Goal: Task Accomplishment & Management: Manage account settings

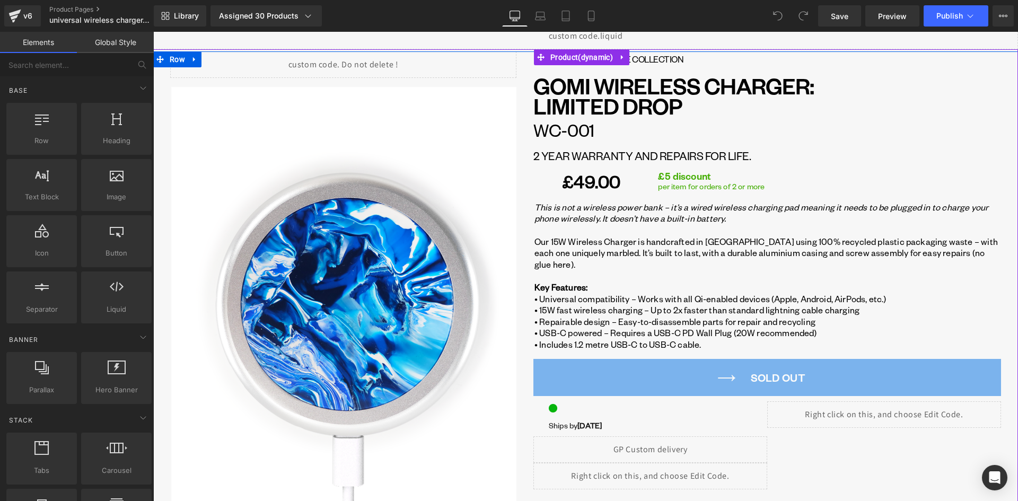
scroll to position [265, 0]
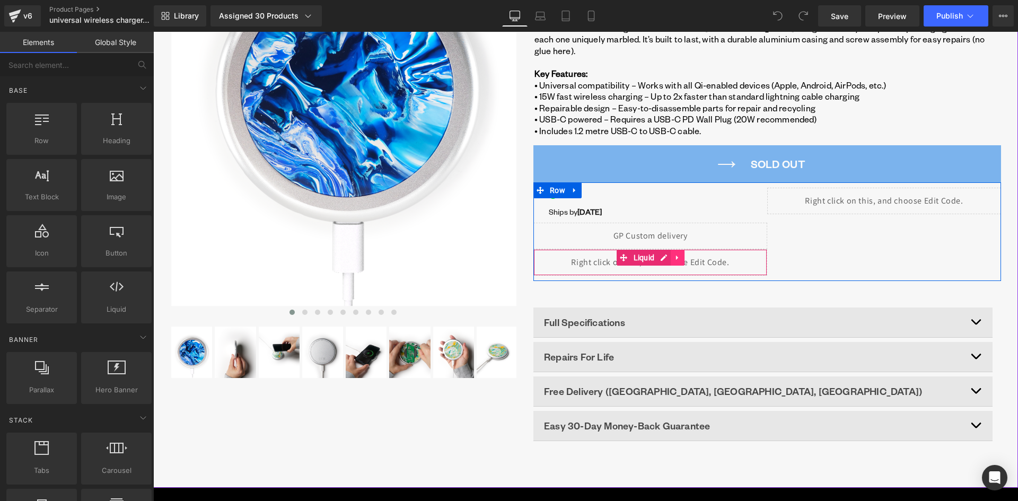
click at [676, 253] on icon at bounding box center [677, 257] width 7 height 8
click at [640, 249] on div "Liquid" at bounding box center [650, 262] width 234 height 27
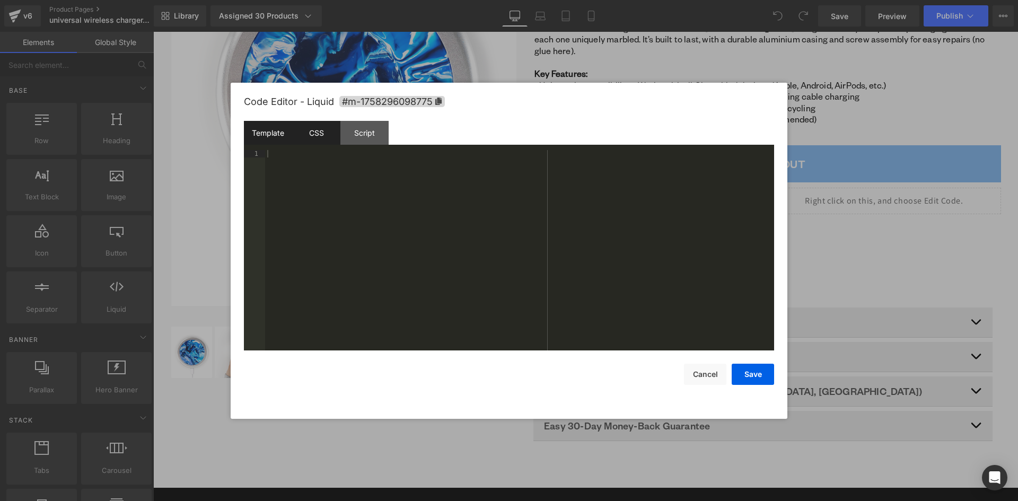
click at [311, 132] on div "CSS" at bounding box center [316, 133] width 48 height 24
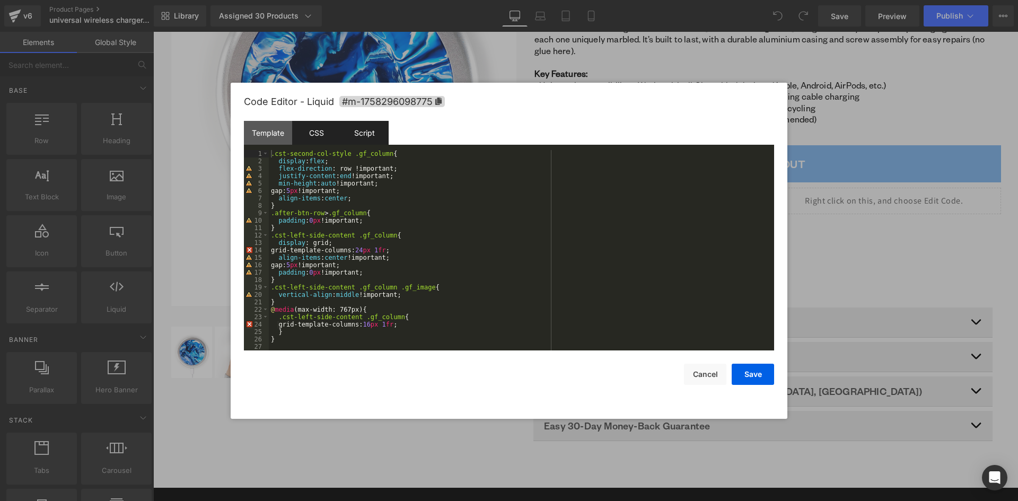
click at [374, 134] on div "Script" at bounding box center [364, 133] width 48 height 24
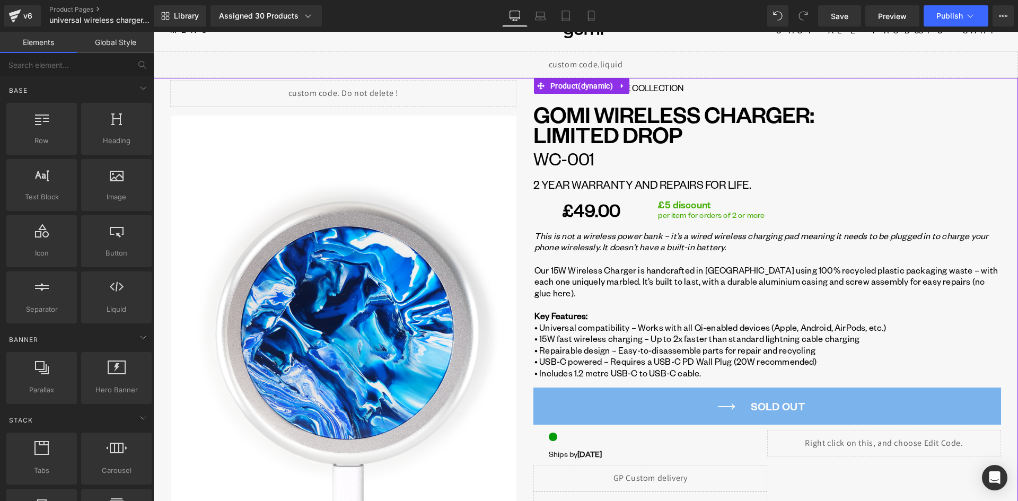
scroll to position [0, 0]
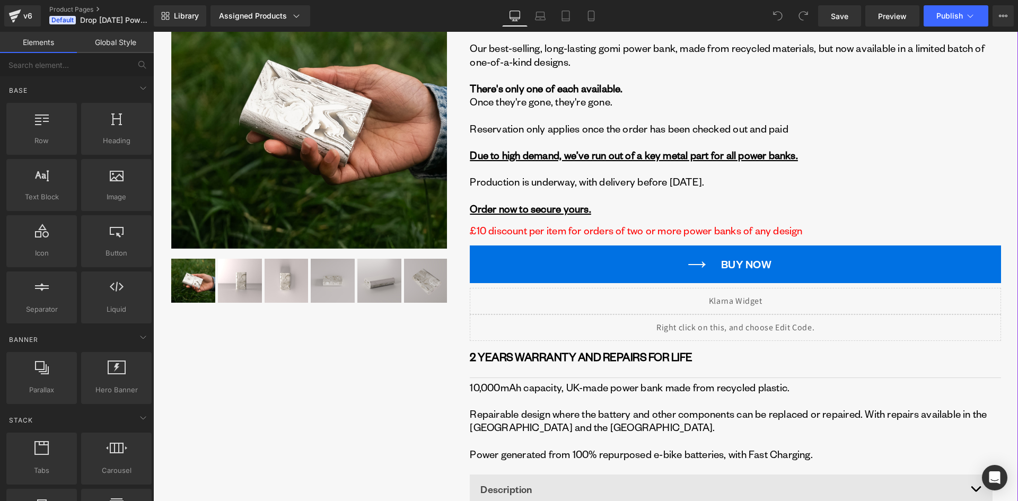
scroll to position [159, 0]
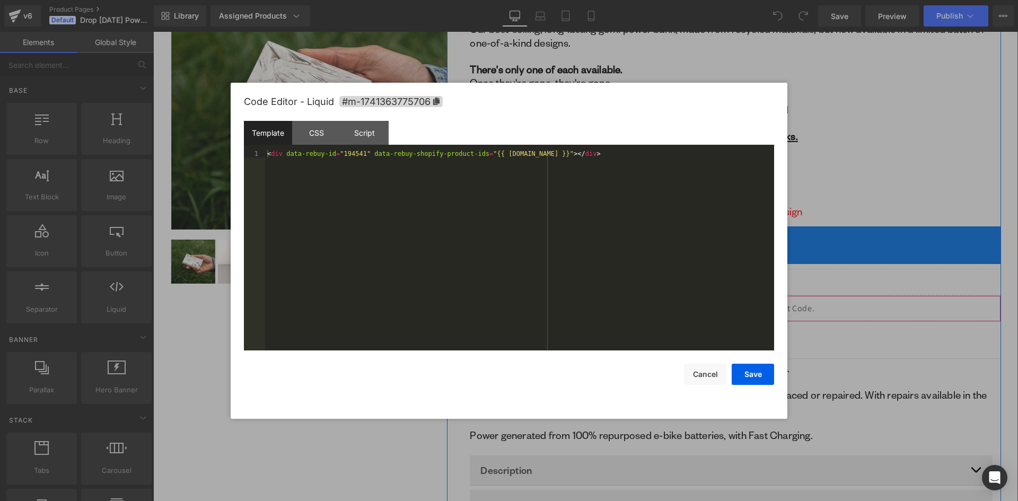
click at [746, 304] on div "Liquid" at bounding box center [735, 308] width 531 height 27
click at [319, 129] on div "CSS" at bounding box center [316, 133] width 48 height 24
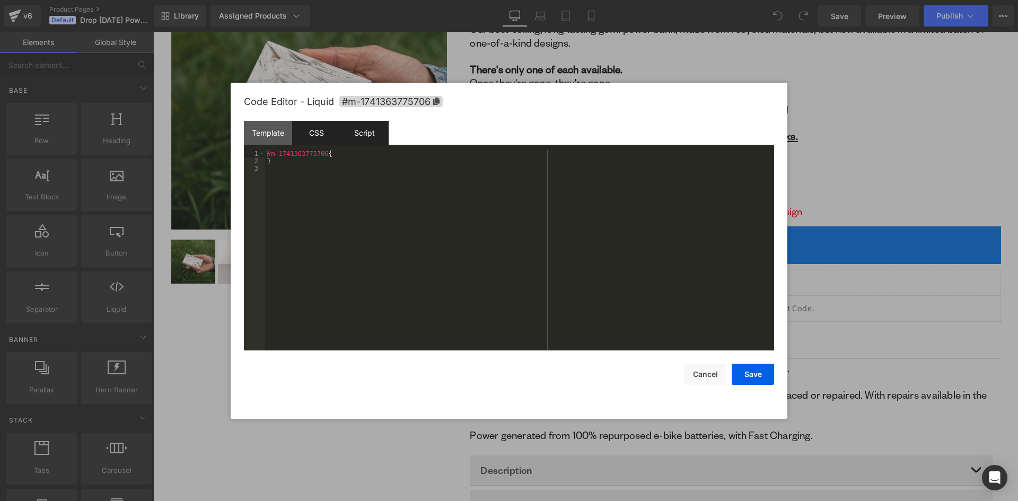
click at [367, 133] on div "Script" at bounding box center [364, 133] width 48 height 24
click at [269, 131] on div "Template" at bounding box center [268, 133] width 48 height 24
drag, startPoint x: 325, startPoint y: 129, endPoint x: 348, endPoint y: 130, distance: 23.4
click at [330, 130] on div "CSS" at bounding box center [316, 133] width 48 height 24
drag, startPoint x: 372, startPoint y: 131, endPoint x: 331, endPoint y: 134, distance: 40.3
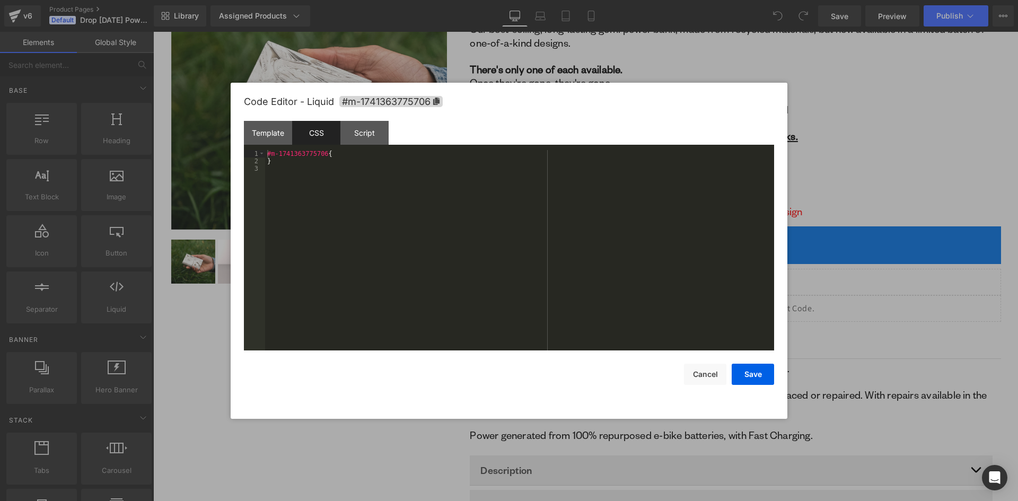
click at [372, 133] on div "Script" at bounding box center [364, 133] width 48 height 24
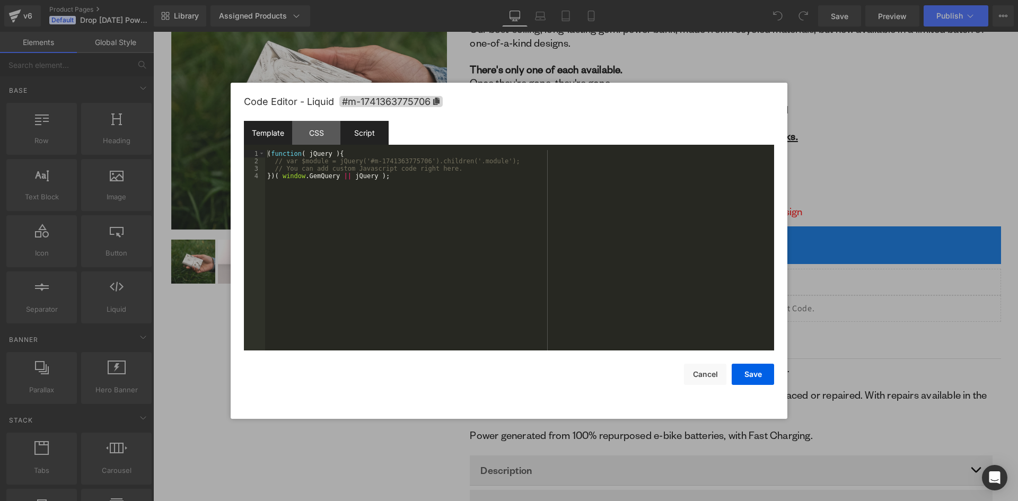
click at [274, 128] on div "Template" at bounding box center [268, 133] width 48 height 24
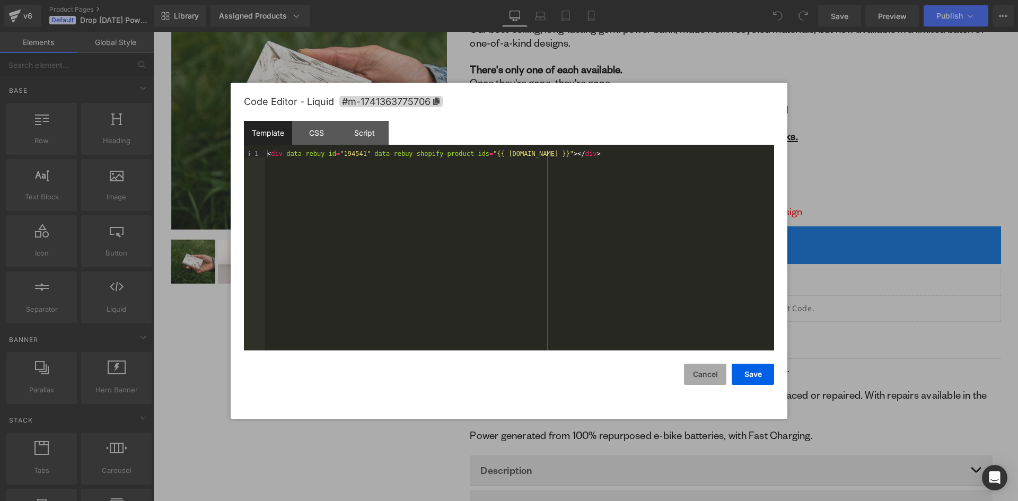
click at [709, 375] on button "Cancel" at bounding box center [705, 374] width 42 height 21
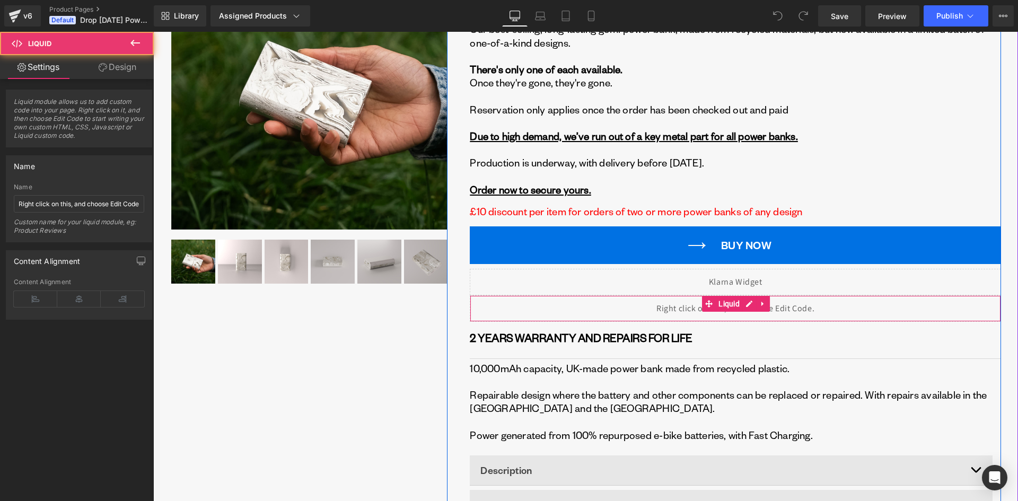
click at [675, 304] on div "Liquid" at bounding box center [735, 308] width 531 height 27
click at [745, 305] on div "Liquid" at bounding box center [735, 308] width 531 height 27
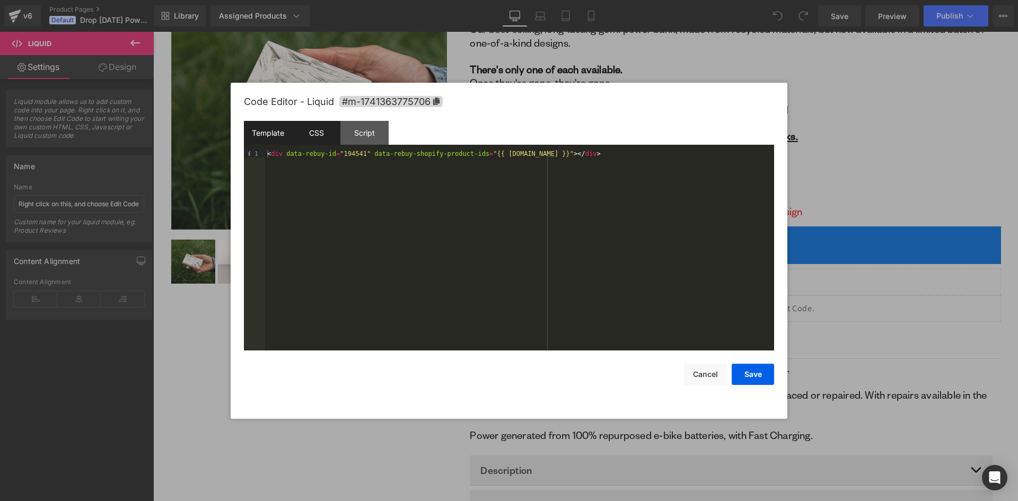
click at [316, 127] on div "CSS" at bounding box center [316, 133] width 48 height 24
click at [371, 129] on div "Script" at bounding box center [364, 133] width 48 height 24
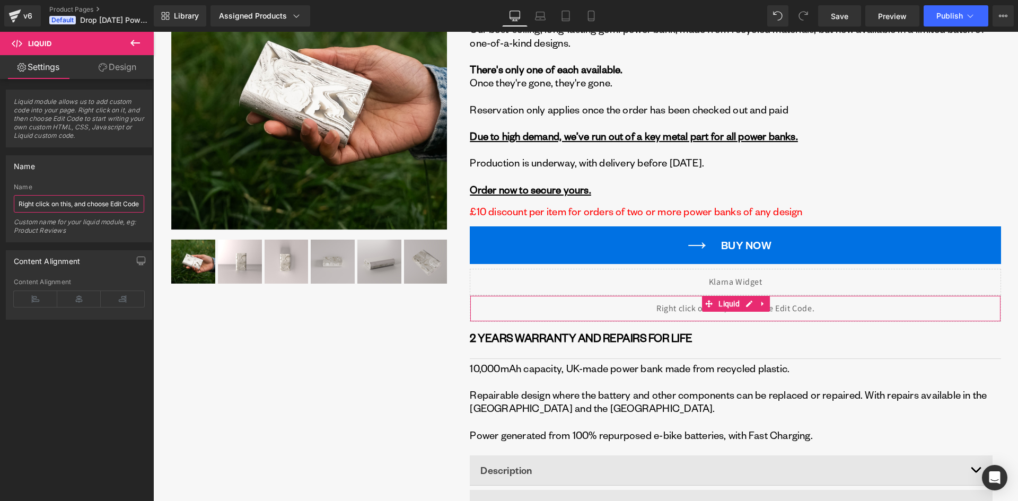
click at [56, 204] on input "Right click on this, and choose Edit Code." at bounding box center [79, 203] width 130 height 17
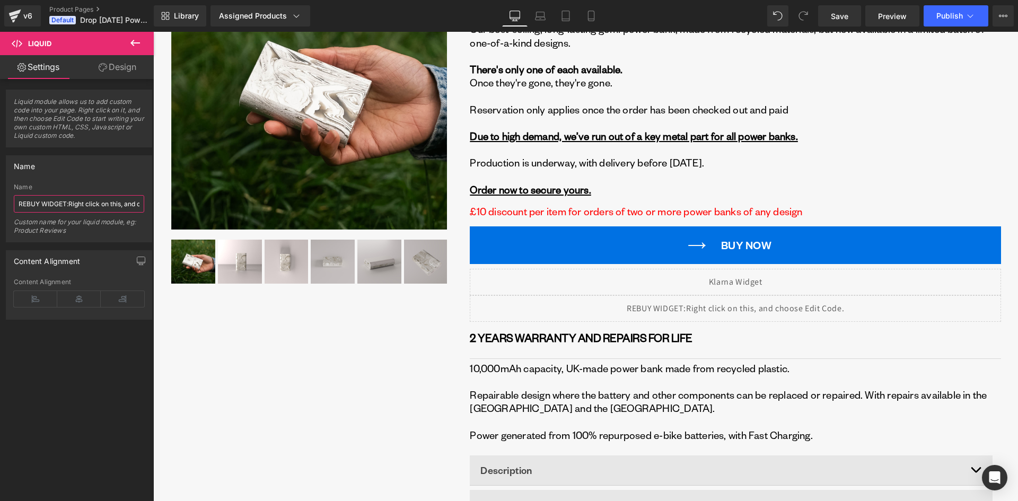
type input "REBUY WIDGET: Right click on this, and choose Edit Code."
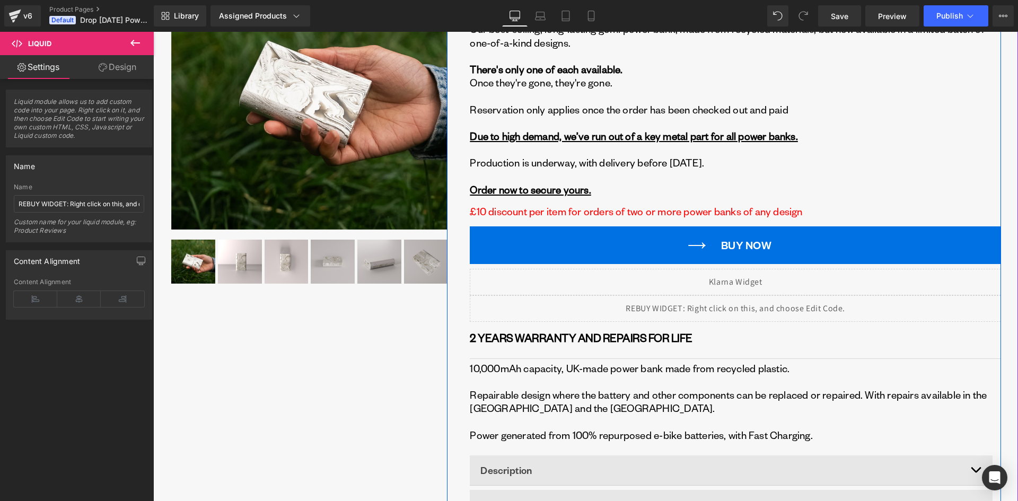
click at [708, 337] on icon at bounding box center [711, 337] width 6 height 6
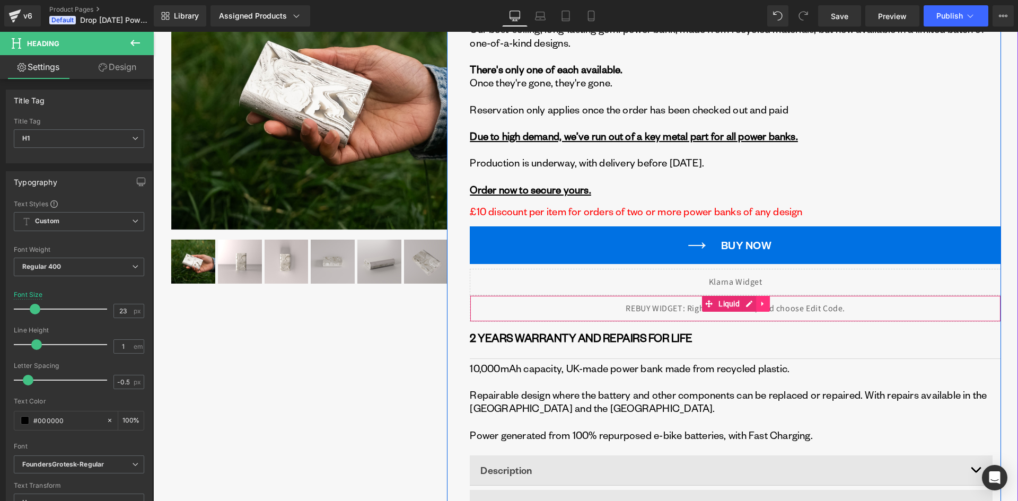
click at [761, 303] on icon at bounding box center [762, 303] width 2 height 5
click at [740, 303] on icon at bounding box center [741, 303] width 7 height 7
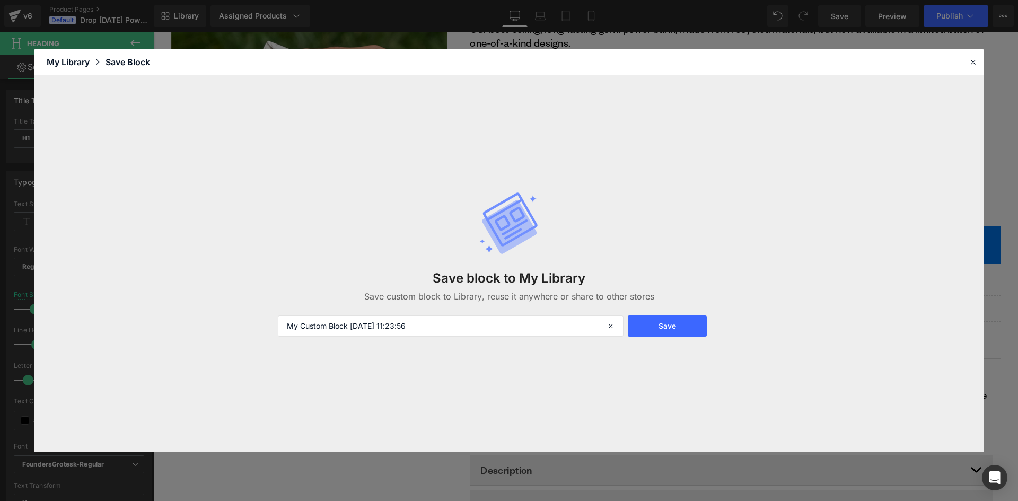
drag, startPoint x: 394, startPoint y: 327, endPoint x: 210, endPoint y: 309, distance: 184.8
click at [208, 322] on div "Save block to My Library Save custom block to Library, reuse it anywhere or sha…" at bounding box center [509, 264] width 950 height 376
type input "ReBuy Widget"
click at [656, 325] on button "Save" at bounding box center [667, 325] width 79 height 21
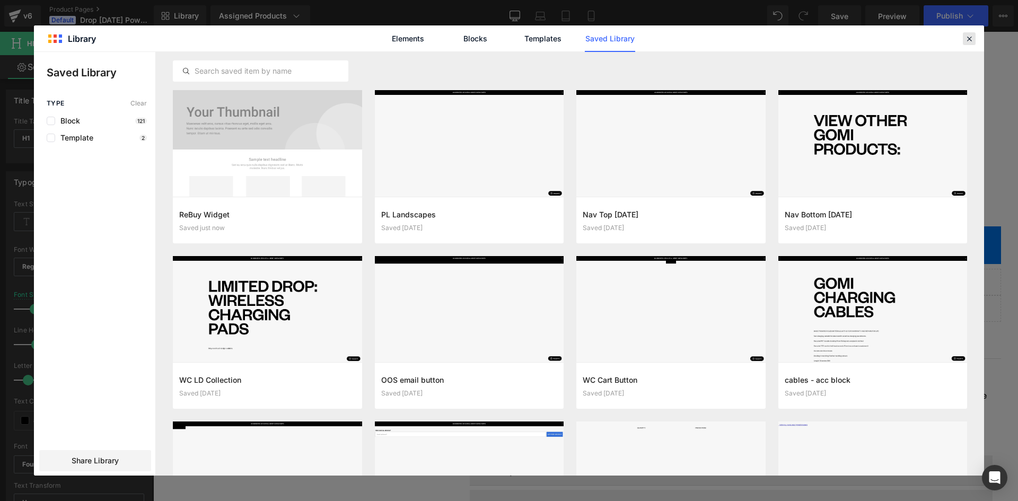
click at [972, 41] on icon at bounding box center [969, 39] width 10 height 10
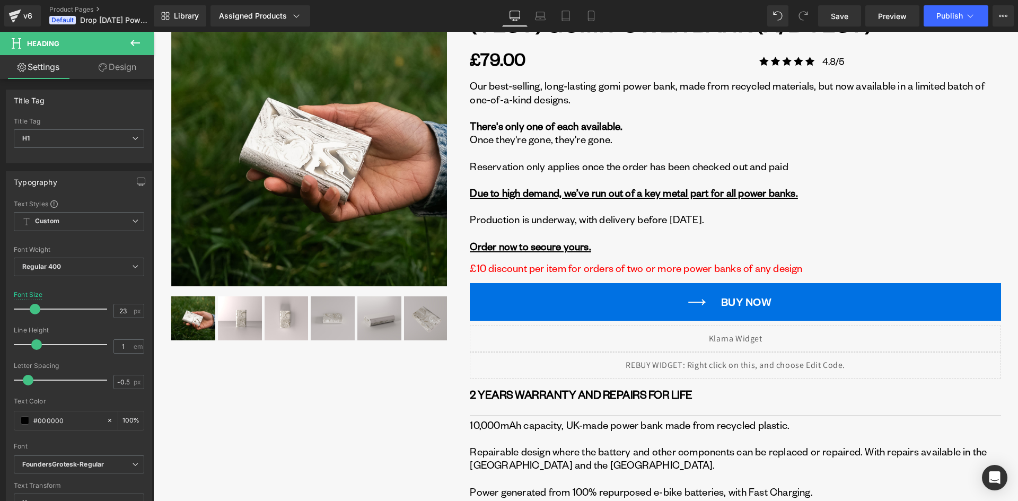
scroll to position [0, 0]
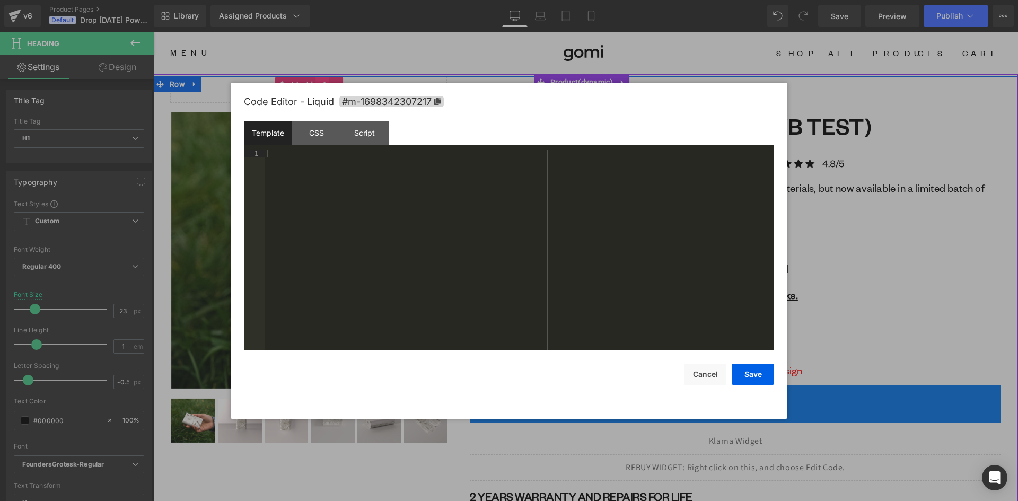
click at [316, 86] on div "Liquid" at bounding box center [308, 89] width 277 height 27
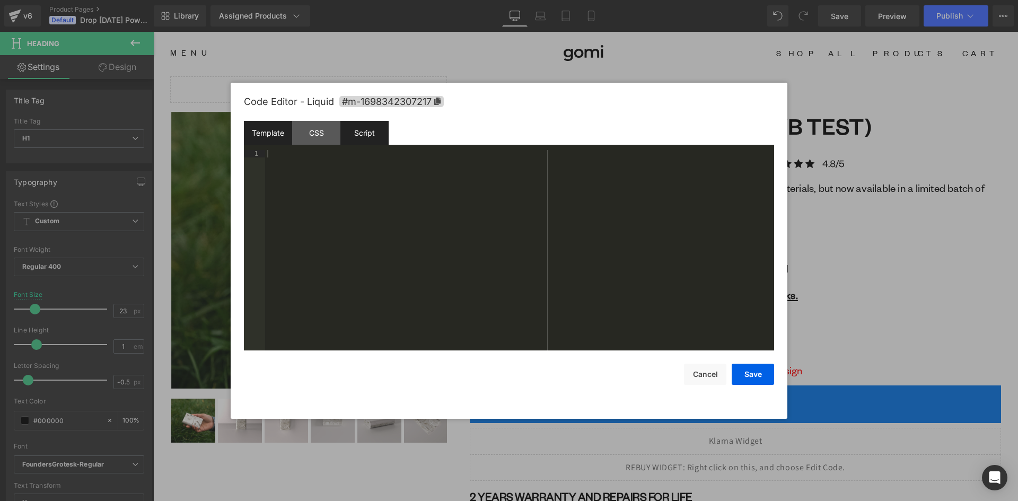
click at [357, 132] on div "Script" at bounding box center [364, 133] width 48 height 24
click at [323, 131] on div "CSS" at bounding box center [316, 133] width 48 height 24
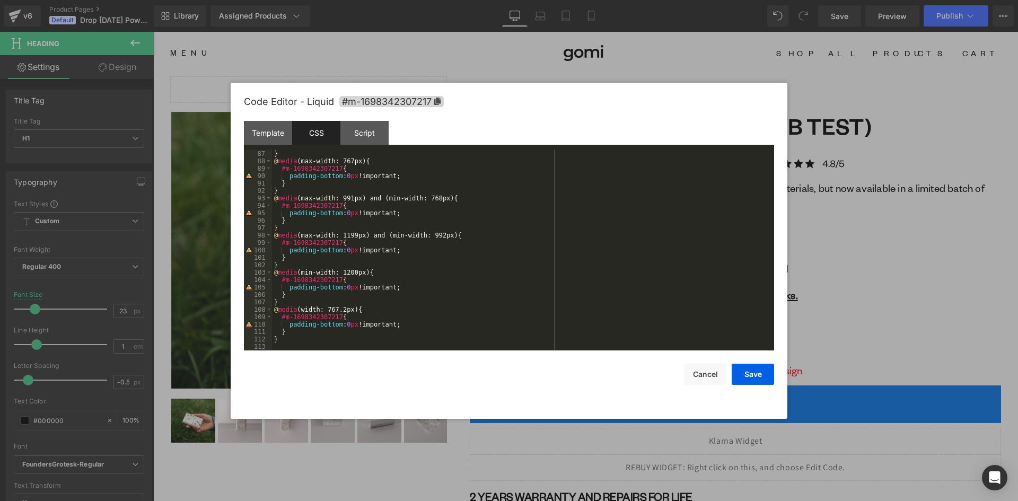
scroll to position [638, 0]
click at [909, 271] on div at bounding box center [509, 250] width 1018 height 501
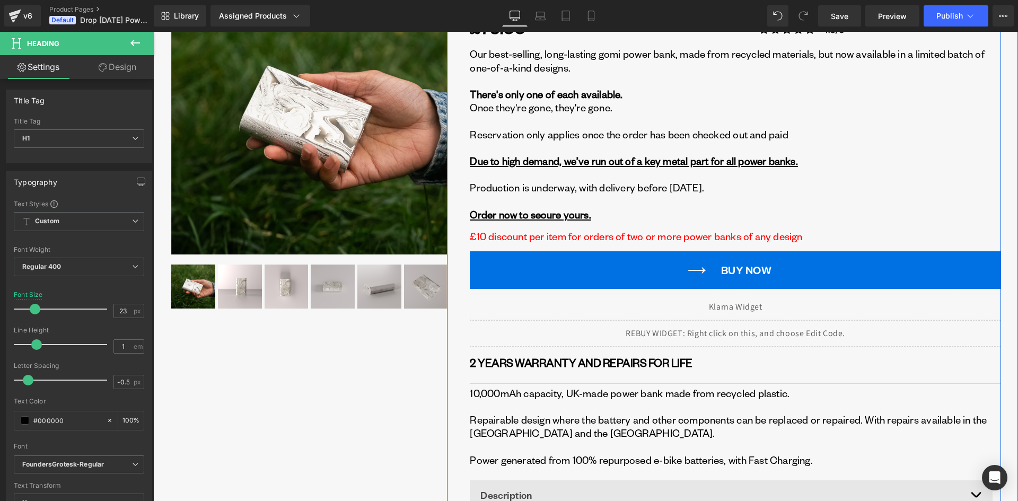
scroll to position [53, 0]
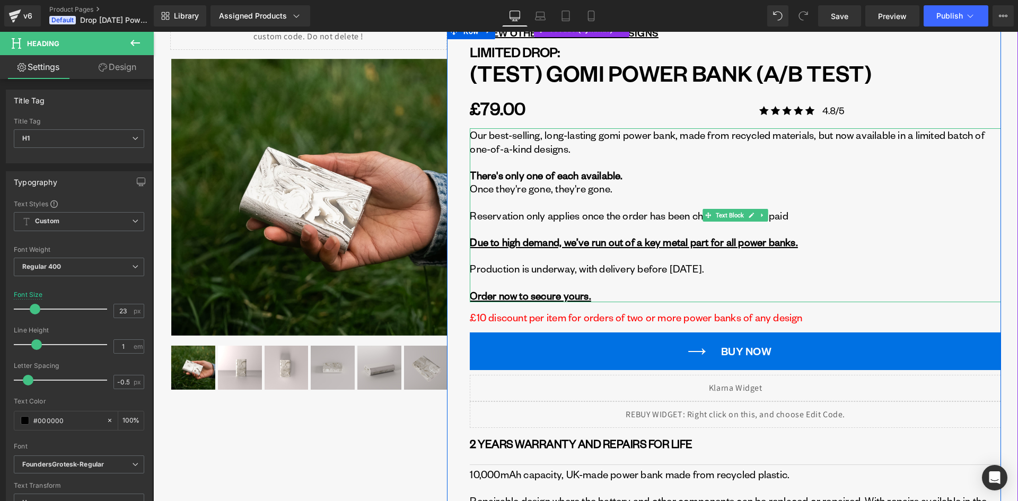
click at [523, 241] on u "Due to high demand, we’ve run out of a key metal part for all power banks." at bounding box center [634, 241] width 328 height 13
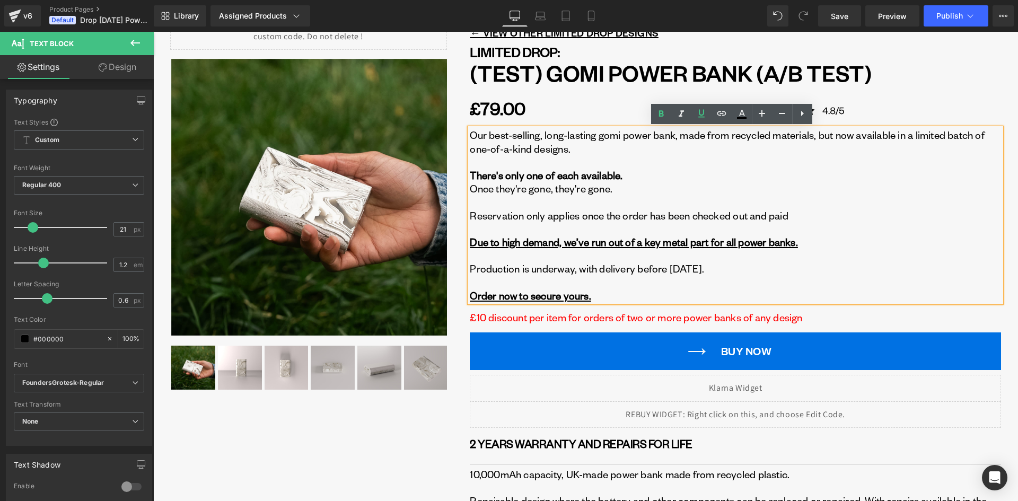
drag, startPoint x: 724, startPoint y: 271, endPoint x: 462, endPoint y: 238, distance: 264.5
click at [462, 238] on div "← VIEW OTHER LIMITED DROP DESIGNS Text Block LIMITED DROP: Heading (test) gomi …" at bounding box center [724, 388] width 554 height 731
click at [525, 220] on p "Reservation only applies once the order has been checked out and paid Due to hi…" at bounding box center [735, 229] width 531 height 40
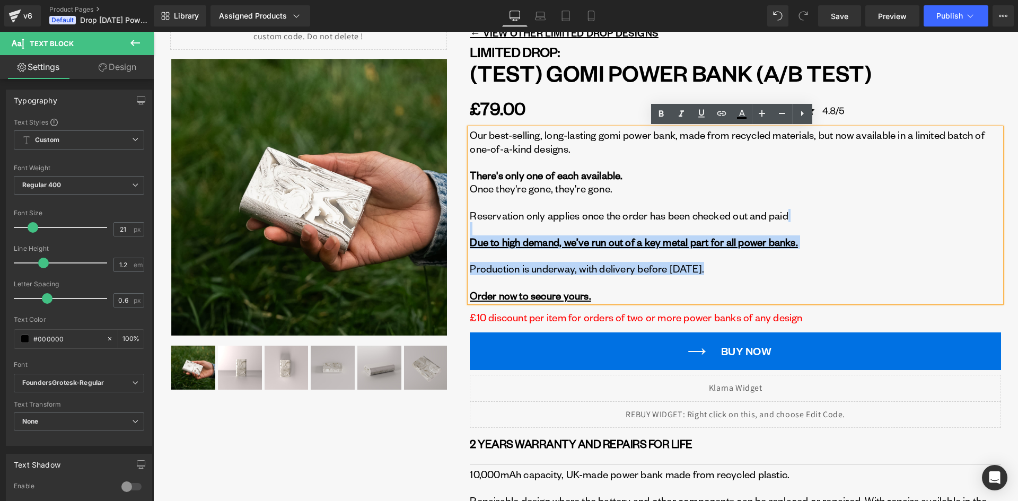
drag, startPoint x: 483, startPoint y: 224, endPoint x: 749, endPoint y: 287, distance: 273.6
click at [749, 287] on div "Our best-selling, long-lasting gomi power bank, made from recycled materials, b…" at bounding box center [735, 215] width 531 height 174
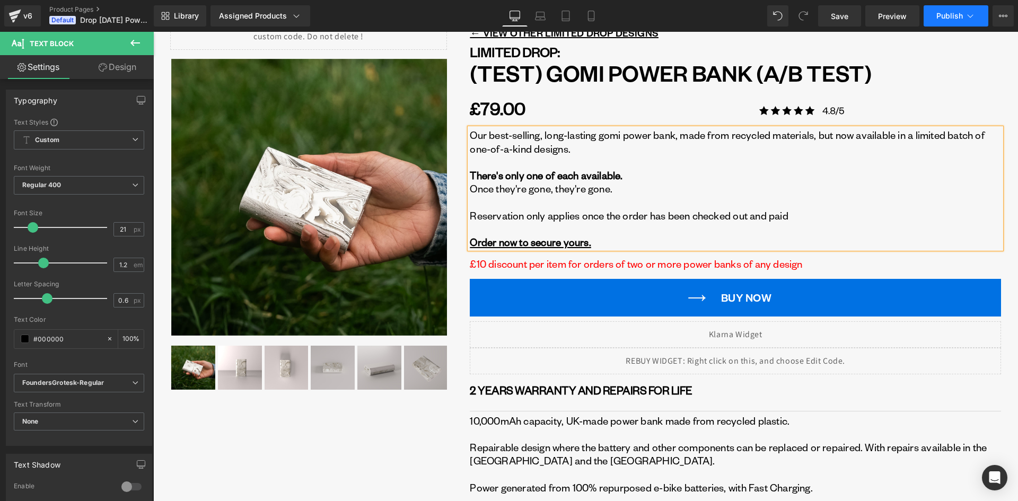
click at [949, 15] on span "Publish" at bounding box center [949, 16] width 27 height 8
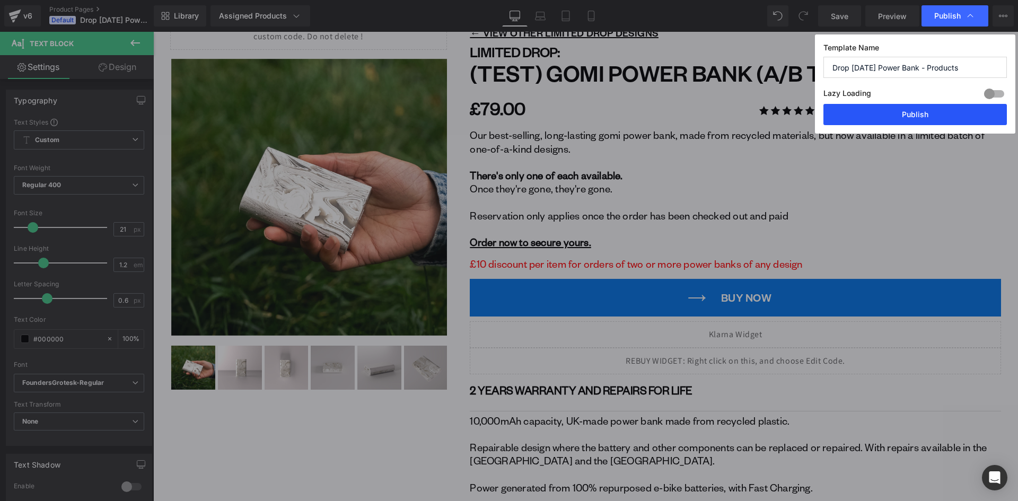
click at [932, 113] on button "Publish" at bounding box center [914, 114] width 183 height 21
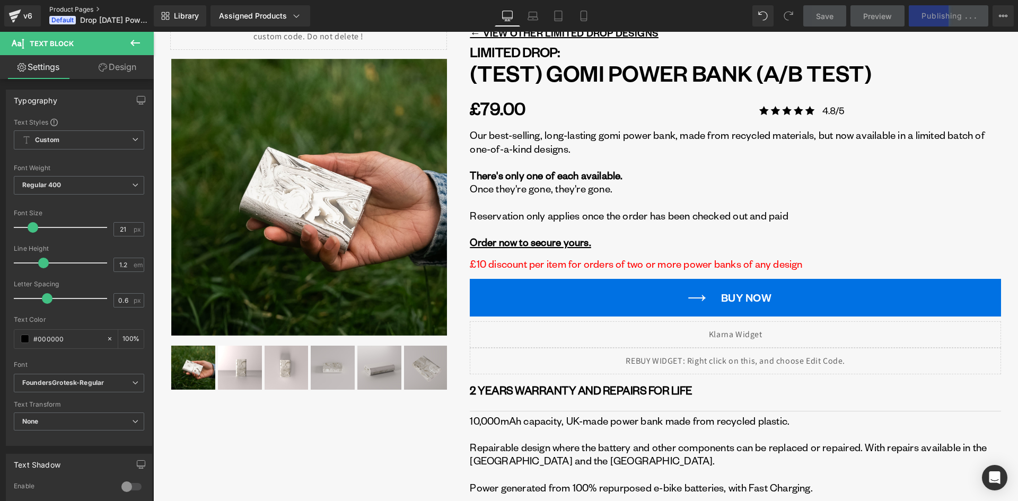
click at [77, 11] on link "Product Pages" at bounding box center [110, 9] width 122 height 8
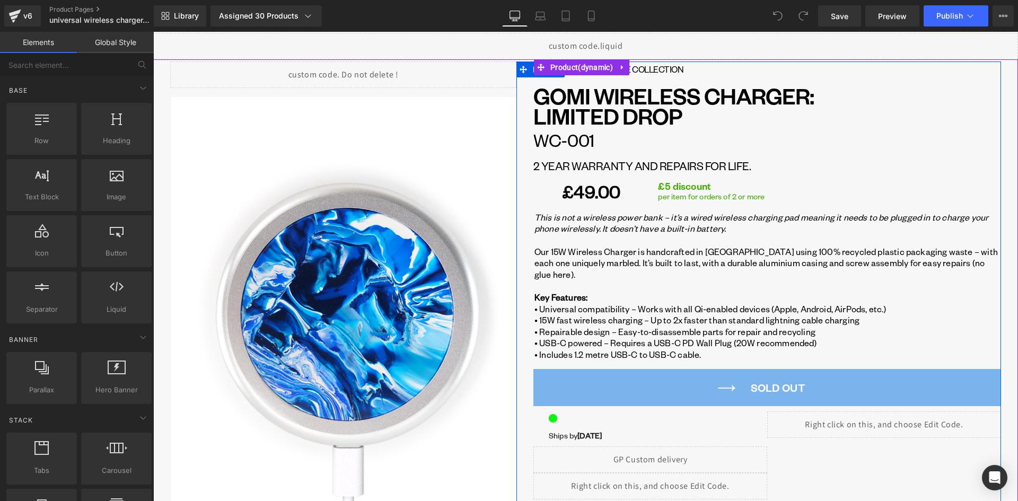
scroll to position [53, 0]
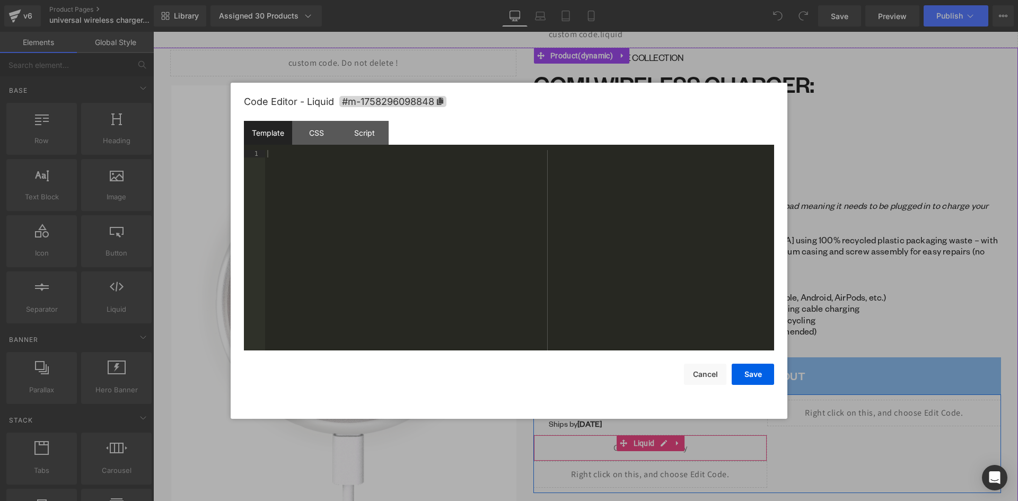
click at [663, 435] on div "Liquid" at bounding box center [650, 448] width 234 height 27
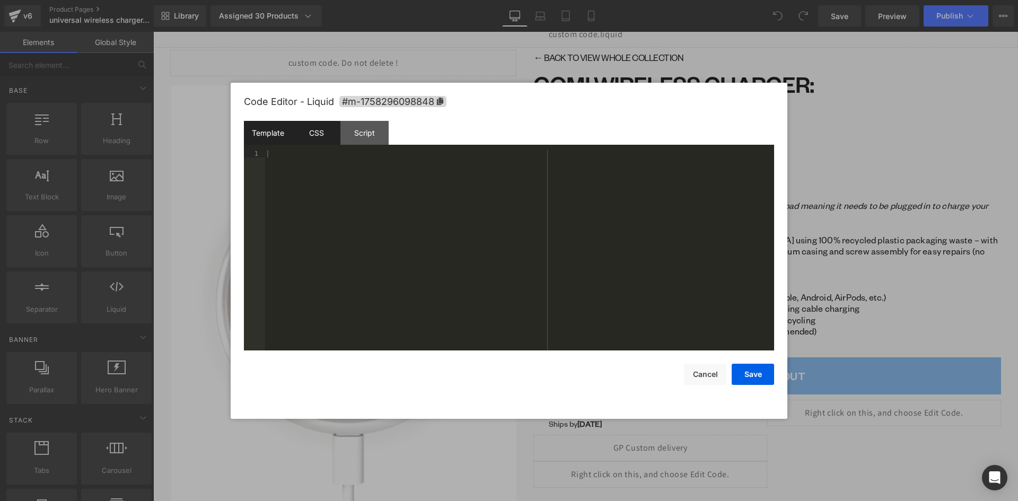
click at [330, 139] on div "CSS" at bounding box center [316, 133] width 48 height 24
click at [374, 135] on div "Script" at bounding box center [364, 133] width 48 height 24
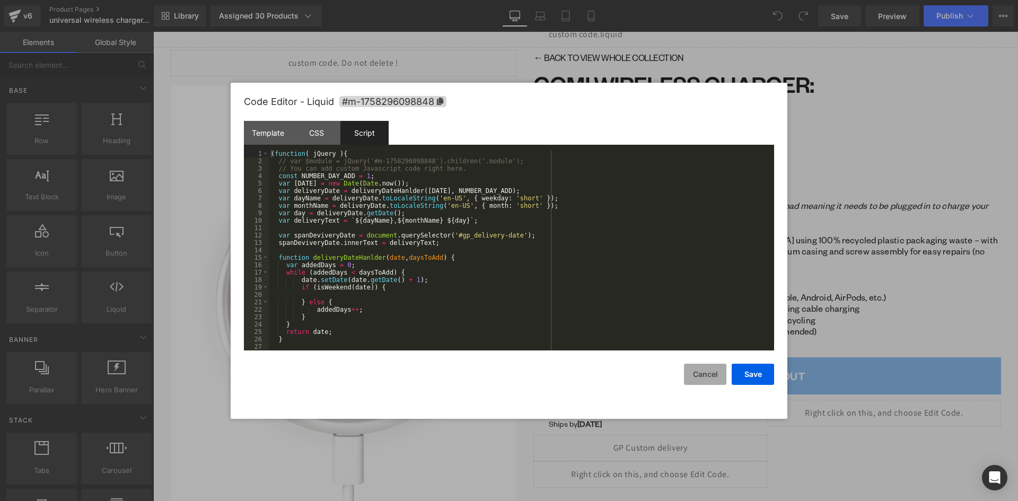
click at [710, 377] on button "Cancel" at bounding box center [705, 374] width 42 height 21
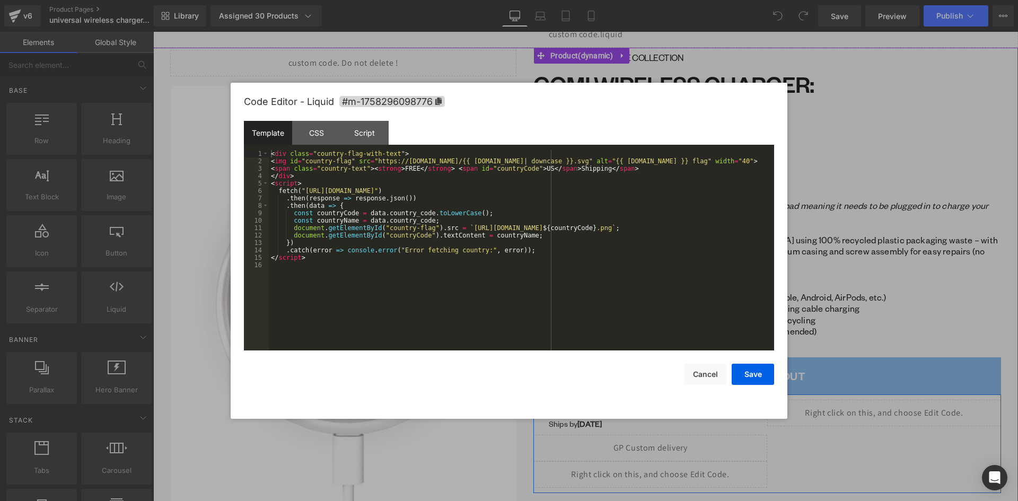
click at [896, 400] on div "Liquid" at bounding box center [884, 413] width 234 height 27
click at [712, 376] on button "Cancel" at bounding box center [705, 374] width 42 height 21
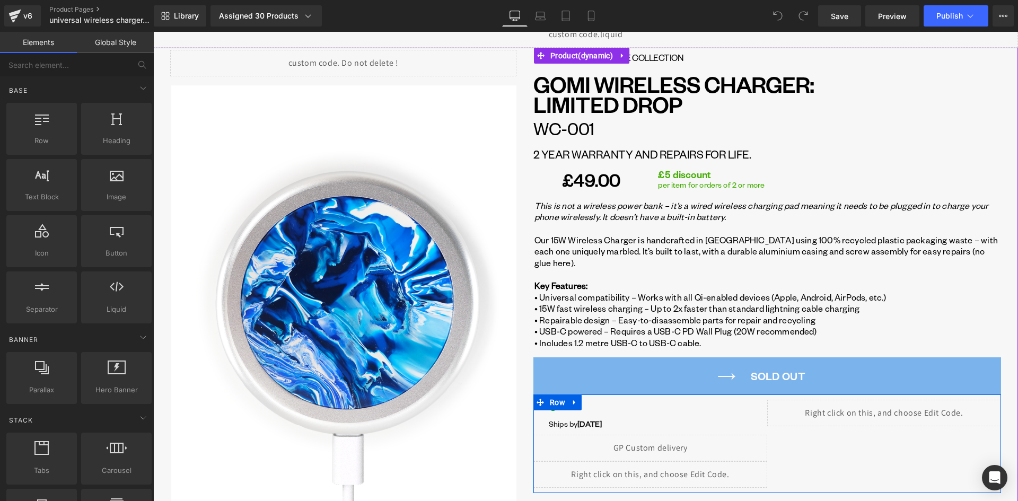
click at [657, 461] on div "Liquid" at bounding box center [650, 474] width 234 height 27
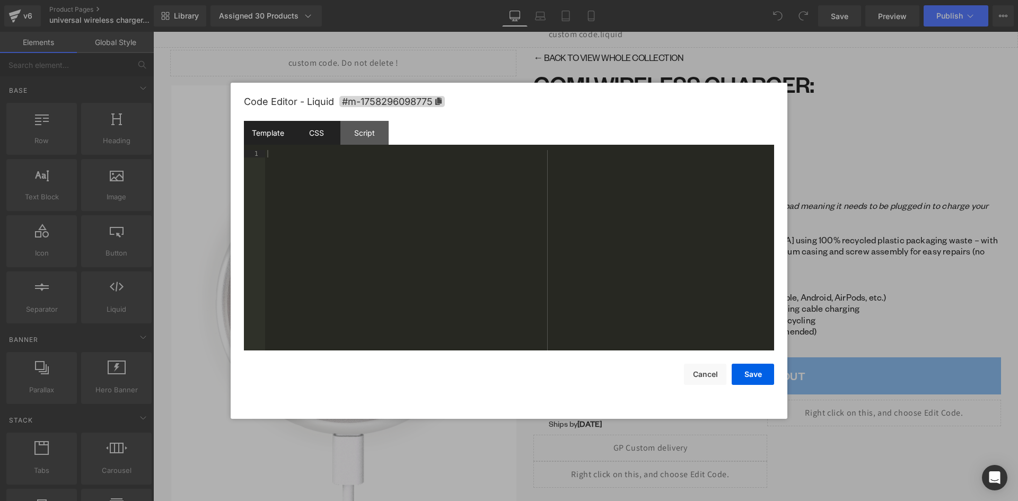
click at [336, 139] on div "CSS" at bounding box center [316, 133] width 48 height 24
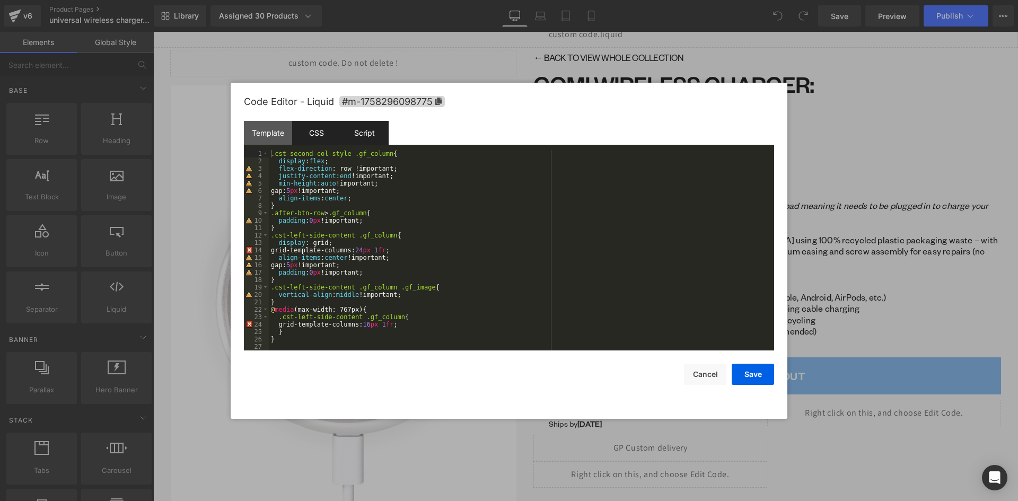
click at [355, 135] on div "Script" at bounding box center [364, 133] width 48 height 24
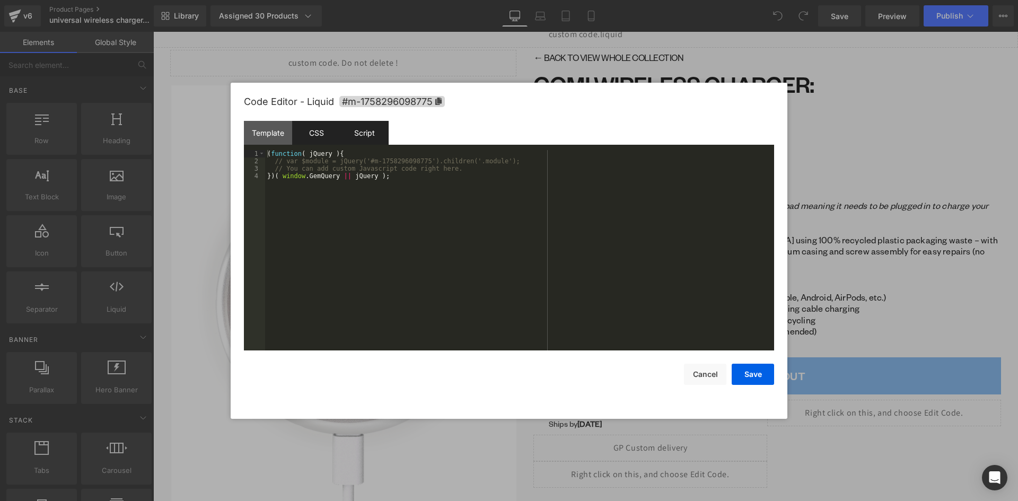
click at [323, 132] on div "CSS" at bounding box center [316, 133] width 48 height 24
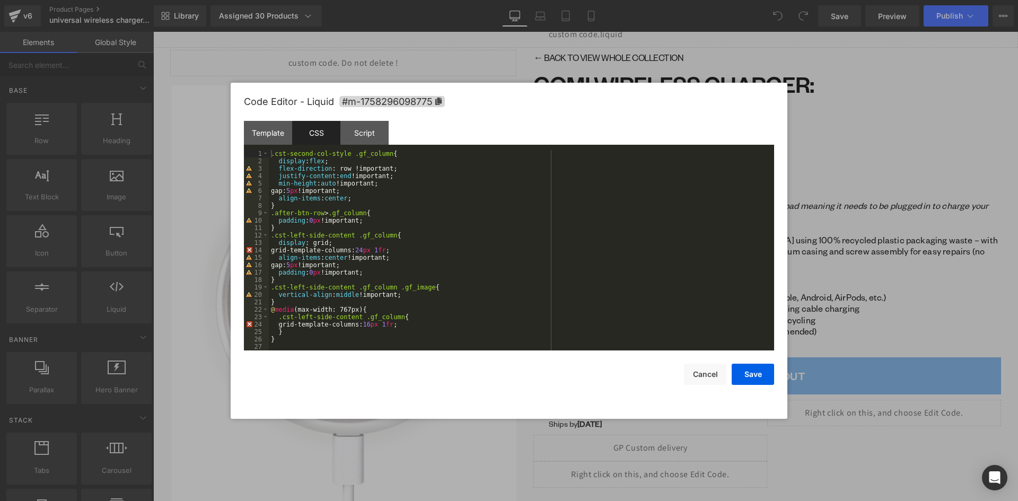
drag, startPoint x: 264, startPoint y: 129, endPoint x: 300, endPoint y: 155, distance: 44.0
click at [265, 129] on div "Template" at bounding box center [268, 133] width 48 height 24
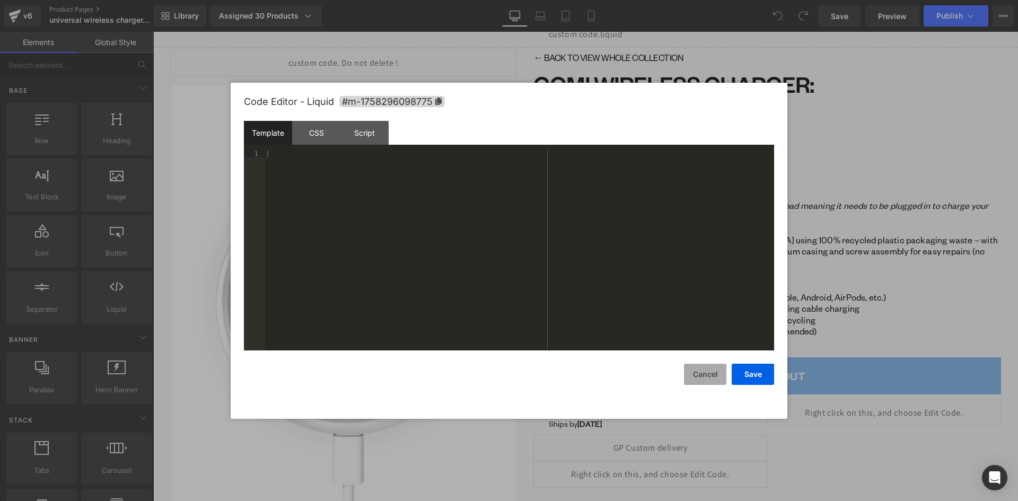
click at [707, 372] on button "Cancel" at bounding box center [705, 374] width 42 height 21
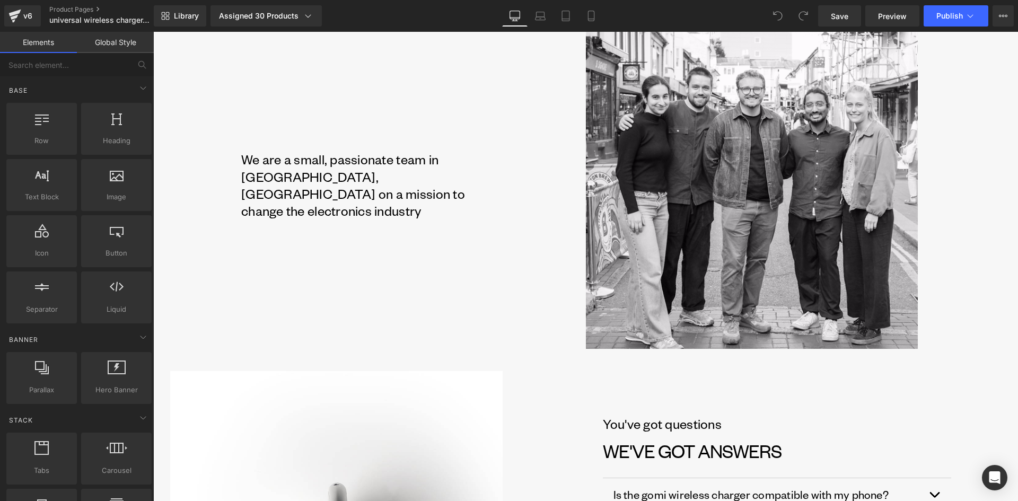
scroll to position [1325, 0]
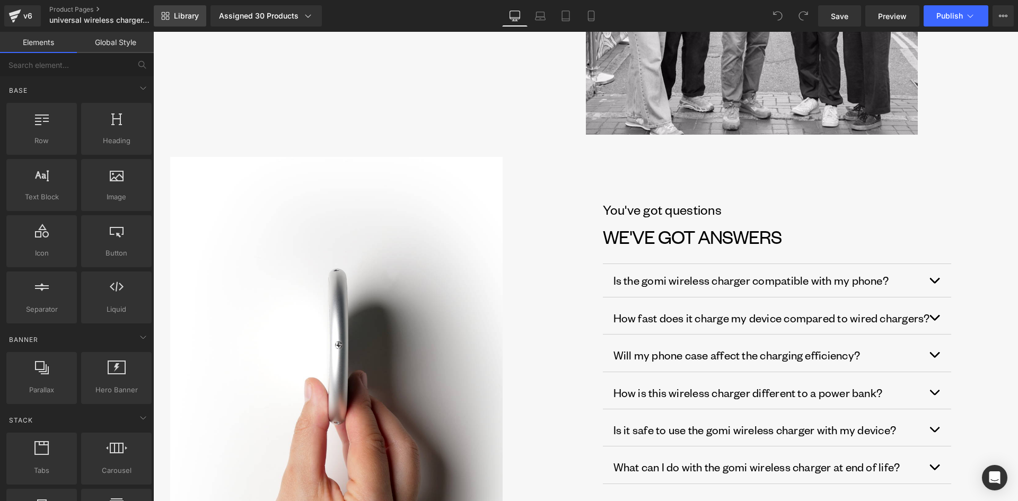
click at [182, 18] on span "Library" at bounding box center [186, 16] width 25 height 10
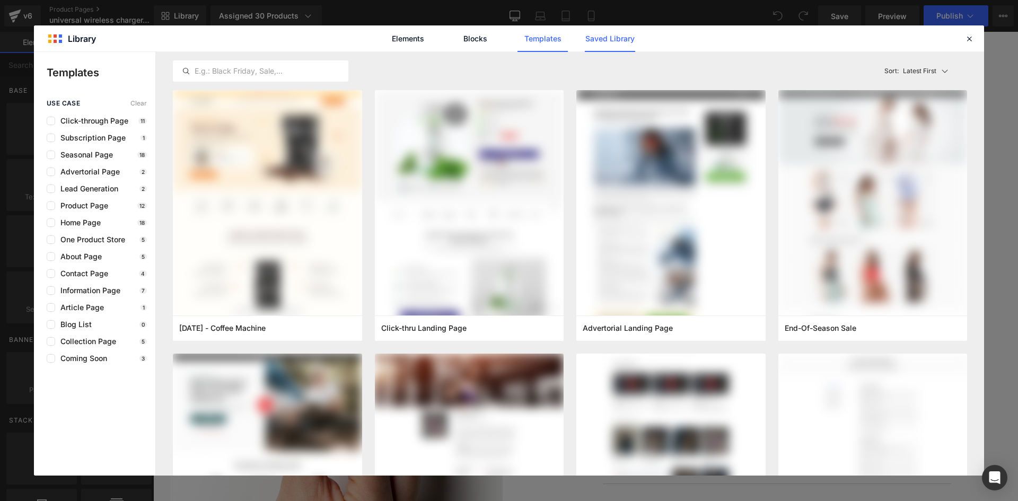
click at [626, 37] on link "Saved Library" at bounding box center [610, 38] width 50 height 27
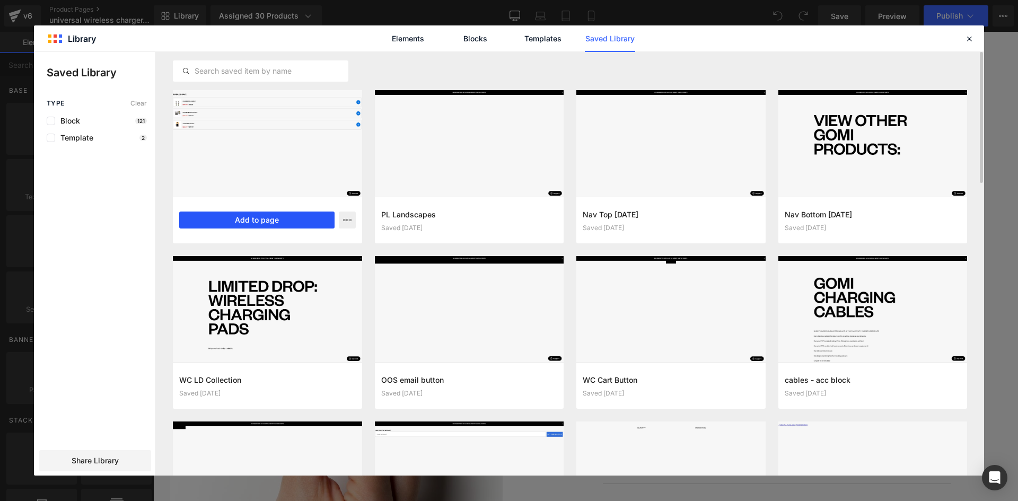
click at [267, 217] on button "Add to page" at bounding box center [256, 219] width 155 height 17
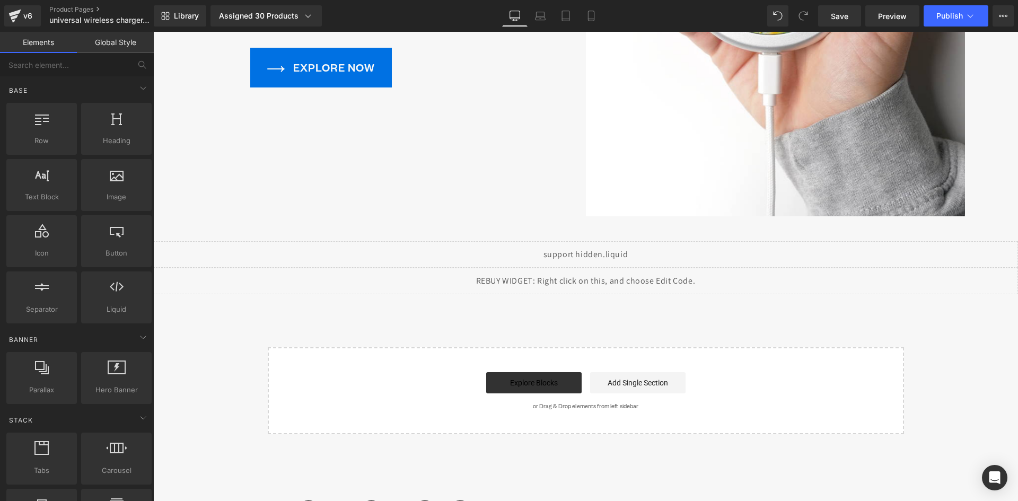
scroll to position [3867, 0]
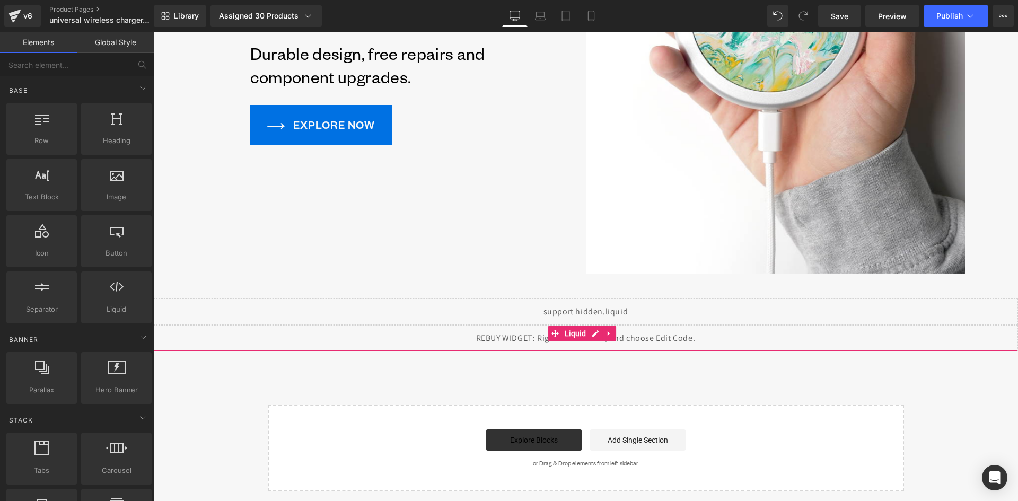
click at [490, 325] on div "Liquid" at bounding box center [585, 338] width 865 height 27
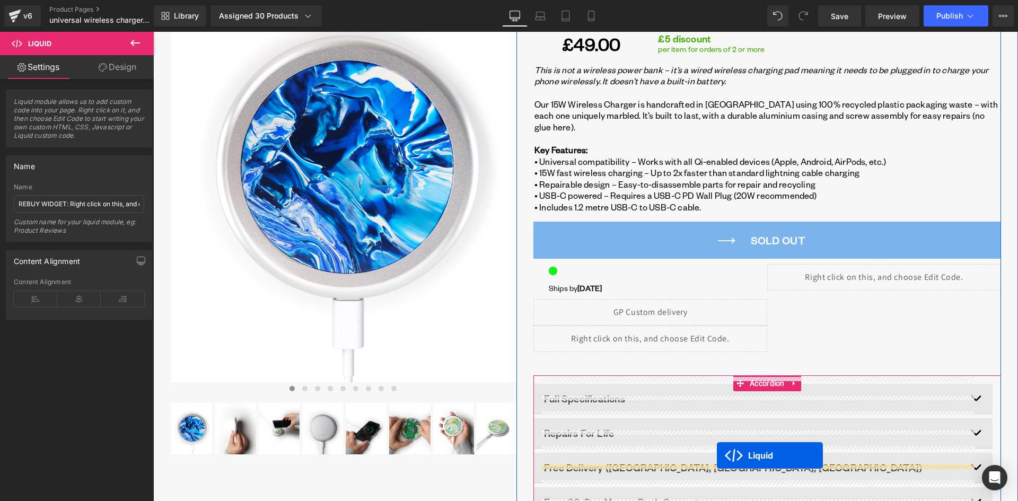
scroll to position [210, 0]
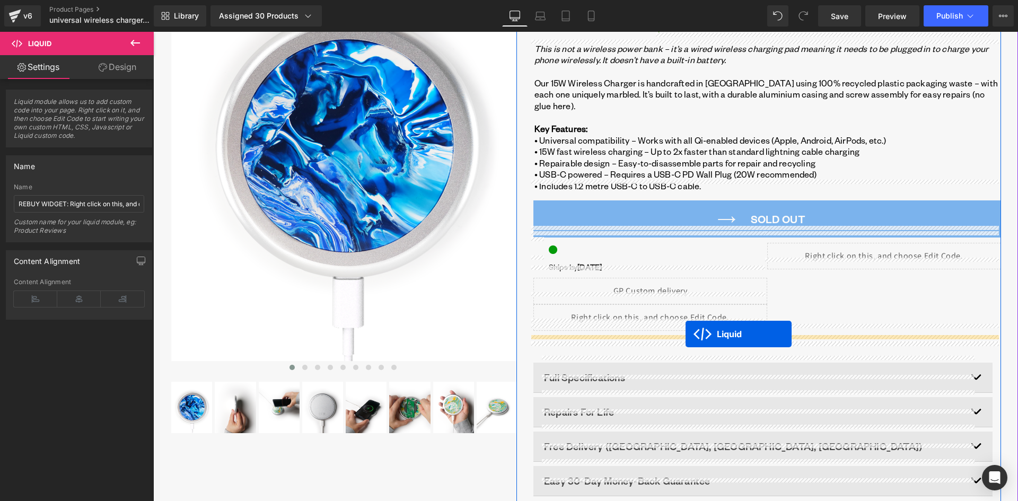
drag, startPoint x: 555, startPoint y: 304, endPoint x: 685, endPoint y: 334, distance: 133.3
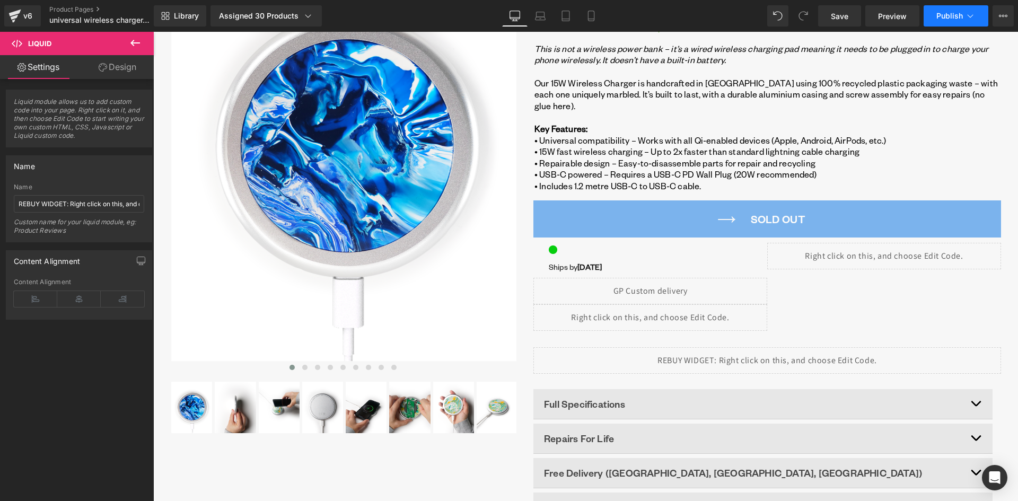
click at [962, 19] on button "Publish" at bounding box center [955, 15] width 65 height 21
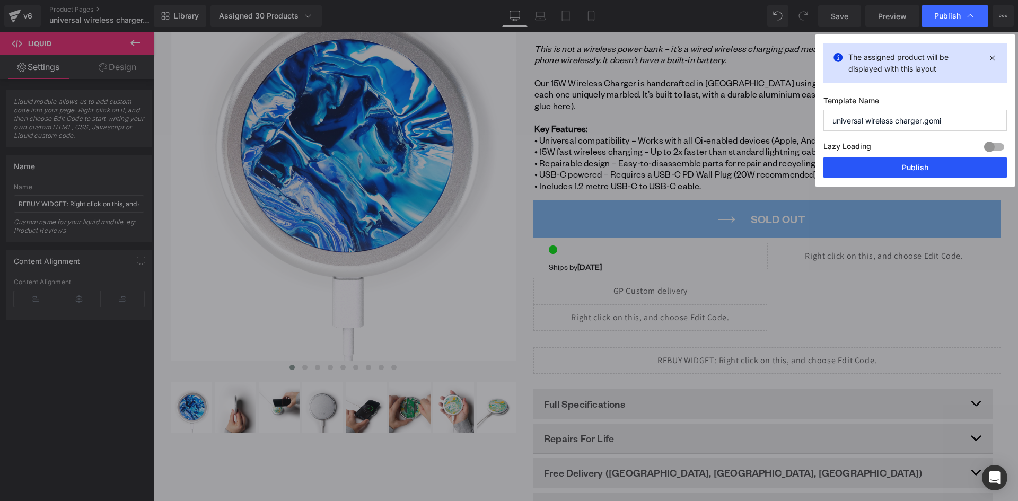
click at [907, 173] on button "Publish" at bounding box center [914, 167] width 183 height 21
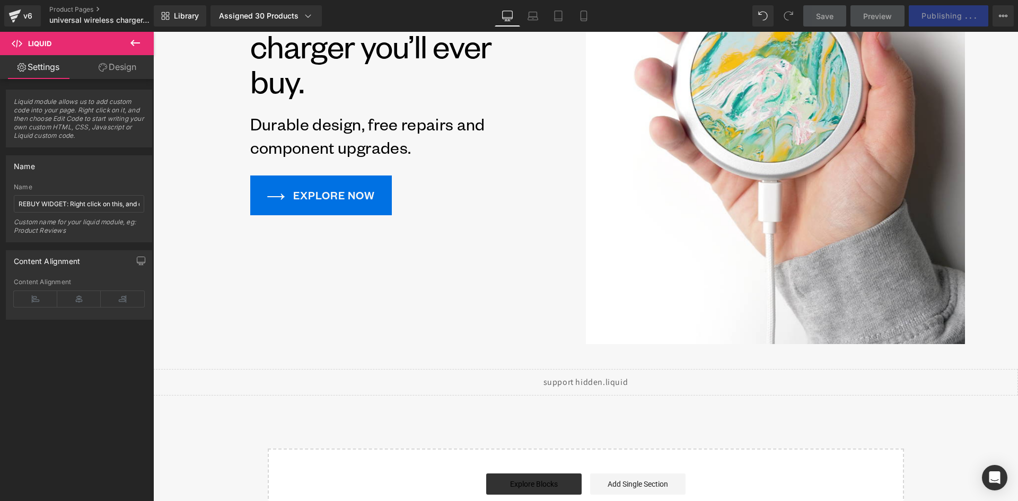
scroll to position [3821, 0]
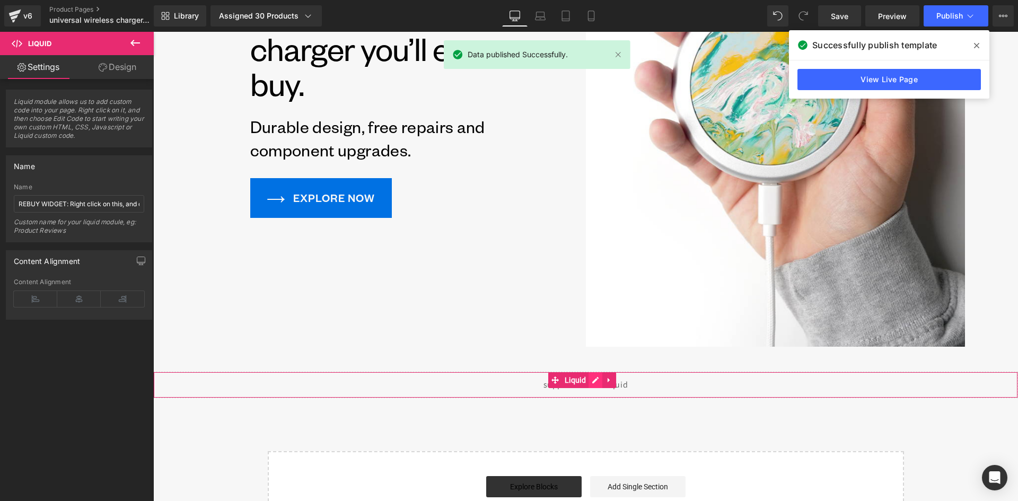
click at [594, 372] on div "Liquid" at bounding box center [585, 385] width 865 height 27
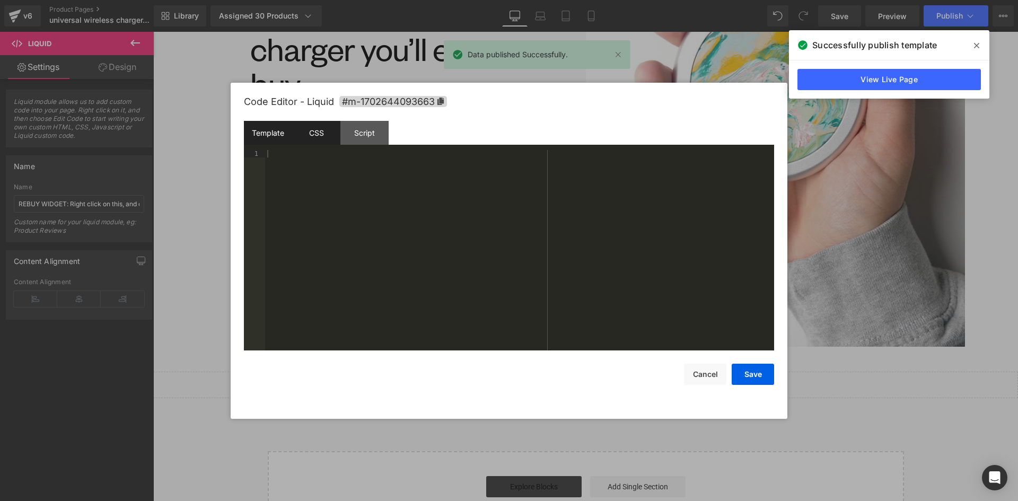
click at [319, 129] on div "CSS" at bounding box center [316, 133] width 48 height 24
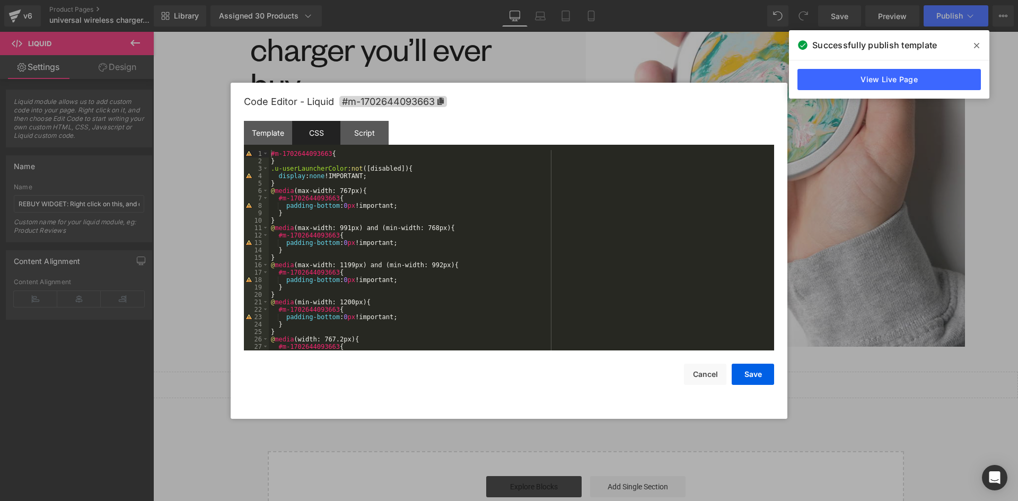
scroll to position [52, 0]
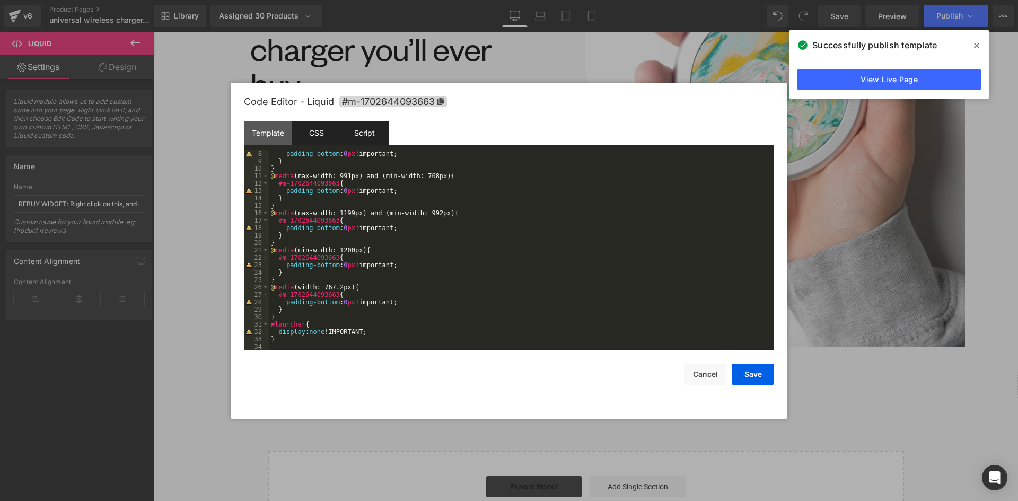
click at [361, 131] on div "Script" at bounding box center [364, 133] width 48 height 24
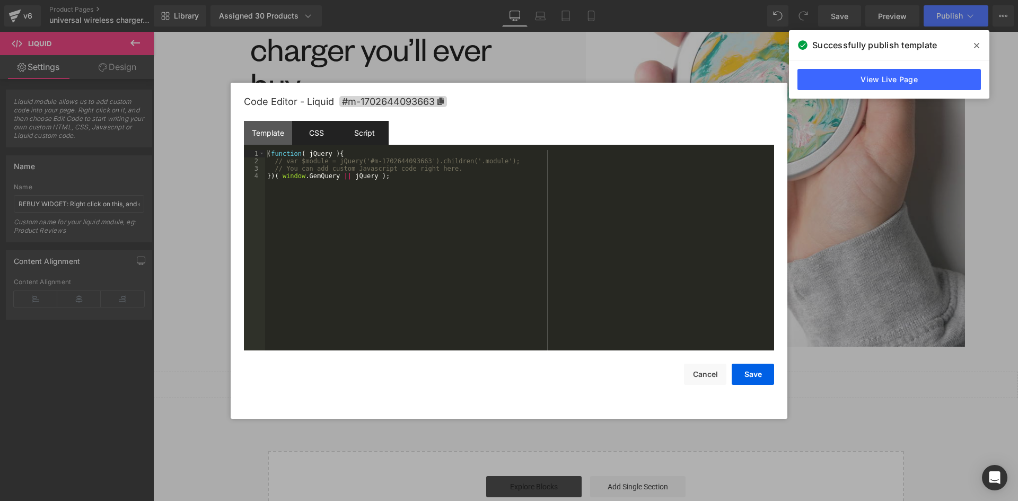
click at [327, 131] on div "CSS" at bounding box center [316, 133] width 48 height 24
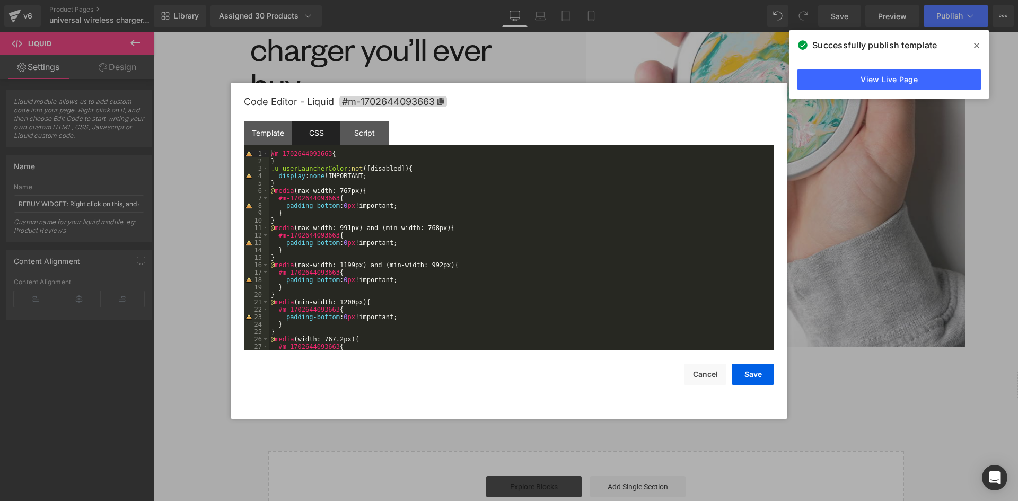
scroll to position [0, 0]
click at [708, 372] on button "Cancel" at bounding box center [705, 374] width 42 height 21
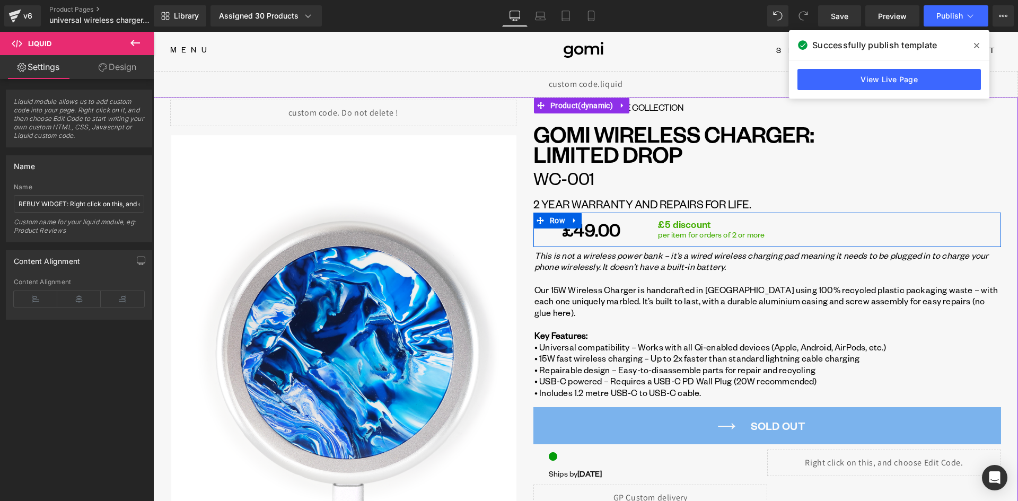
scroll to position [53, 0]
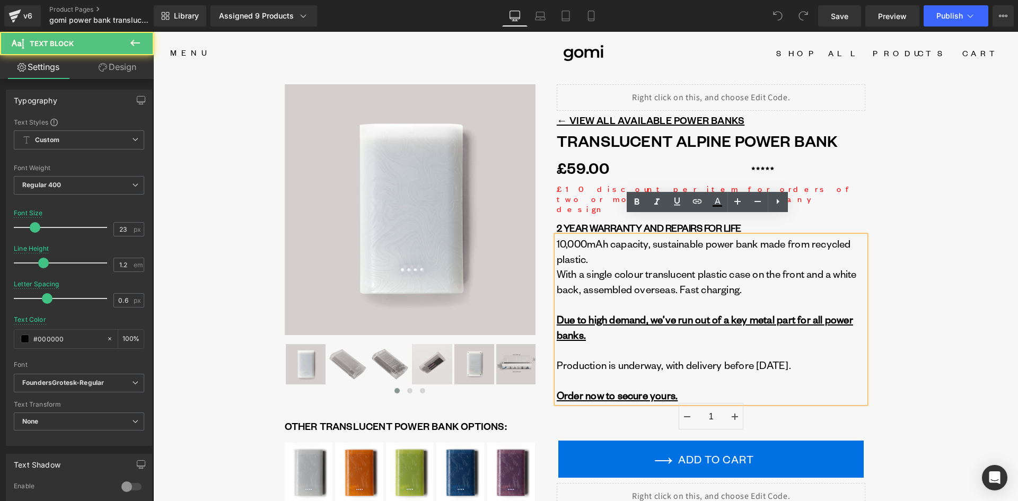
drag, startPoint x: 683, startPoint y: 327, endPoint x: 541, endPoint y: 301, distance: 144.8
click at [541, 301] on div "Liquid ← VIEW ALL AVAILABLE POWER BANKS Text Block Translucent Alpine Power Ban…" at bounding box center [710, 407] width 351 height 646
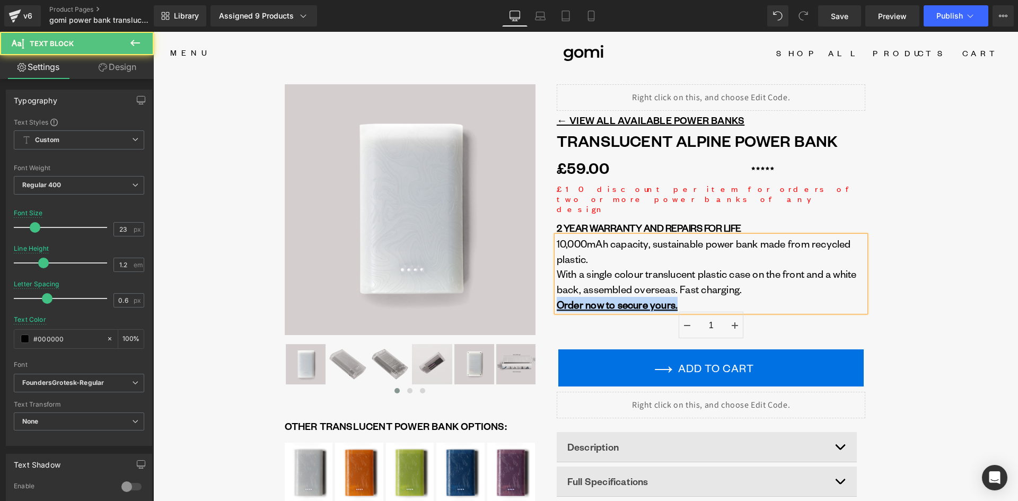
click at [712, 285] on div "With a single colour translucent plastic case on the front and a white back, as…" at bounding box center [711, 289] width 309 height 46
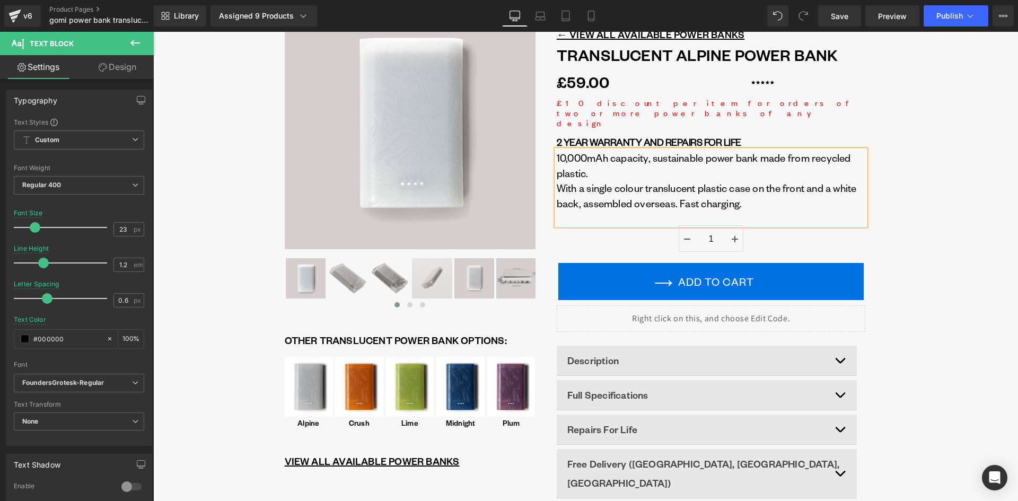
scroll to position [106, 0]
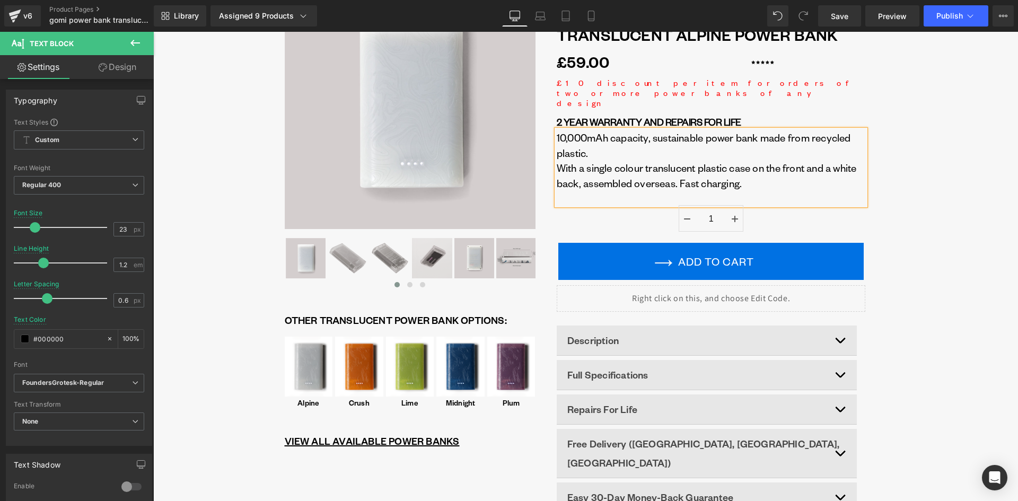
click at [729, 285] on div "Liquid" at bounding box center [711, 298] width 309 height 27
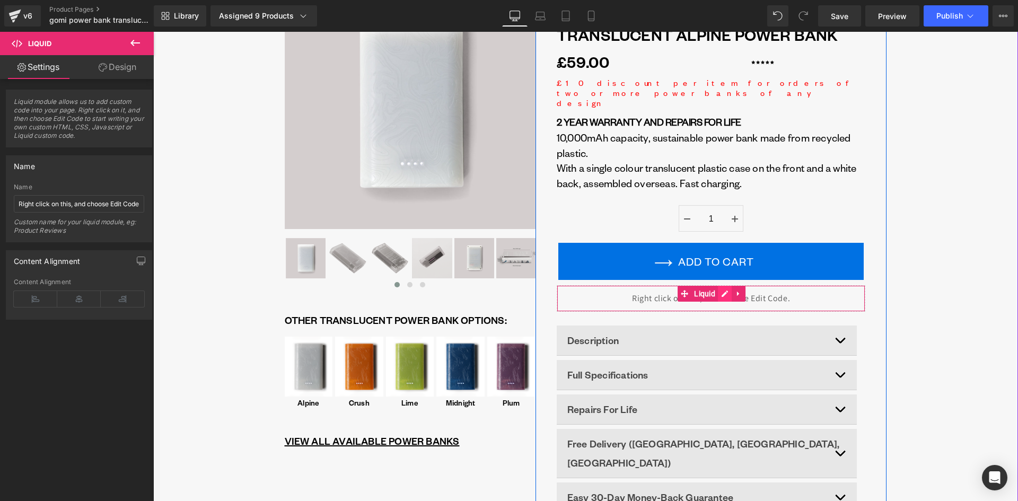
click at [719, 285] on div "Liquid" at bounding box center [711, 298] width 309 height 27
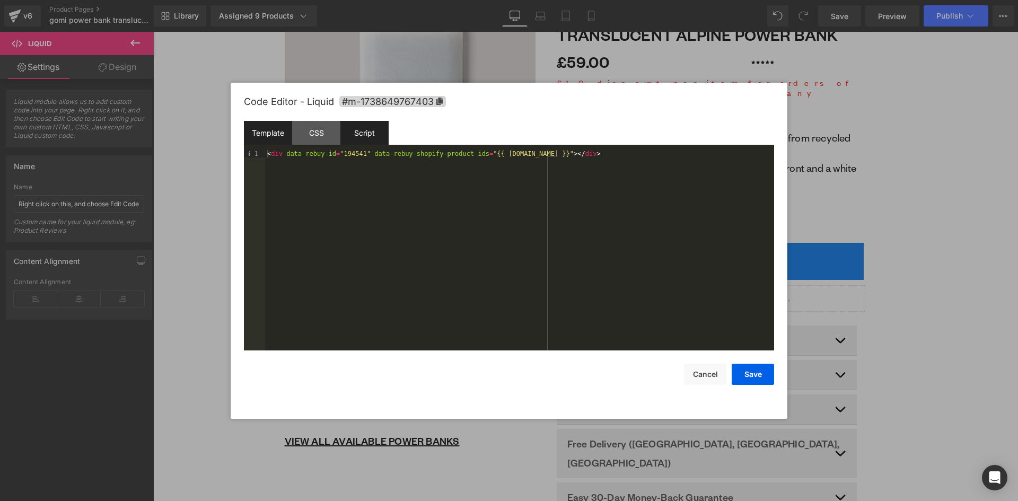
click at [356, 133] on div "Script" at bounding box center [364, 133] width 48 height 24
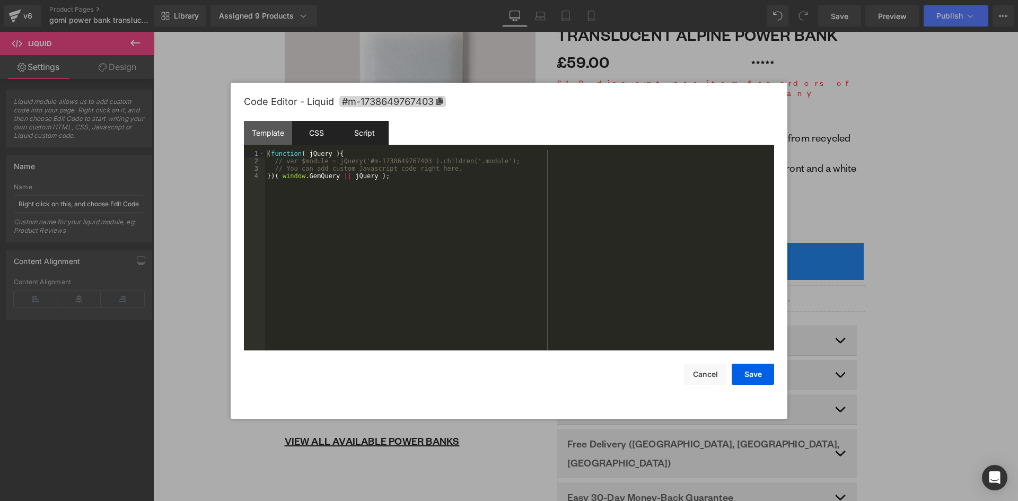
click at [325, 133] on div "CSS" at bounding box center [316, 133] width 48 height 24
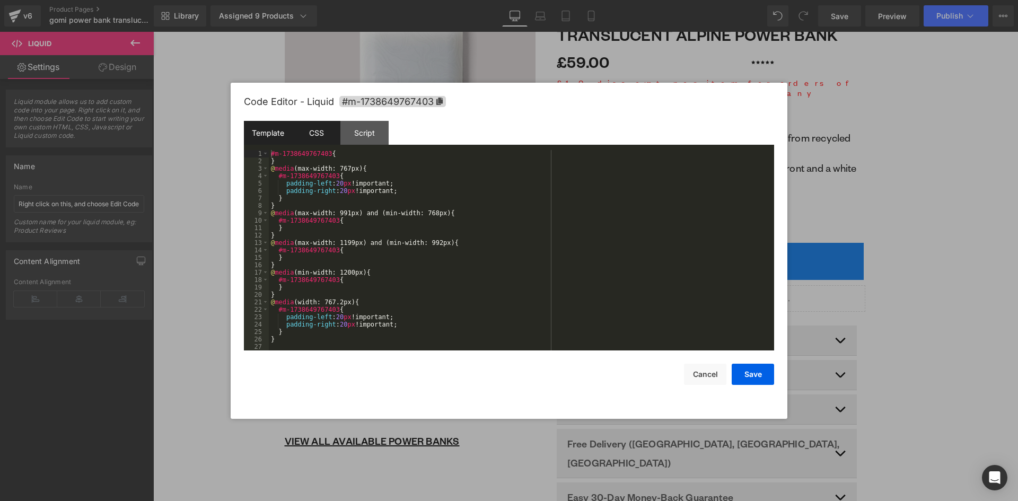
drag, startPoint x: 279, startPoint y: 133, endPoint x: 288, endPoint y: 135, distance: 9.7
click at [280, 134] on div "Template" at bounding box center [268, 133] width 48 height 24
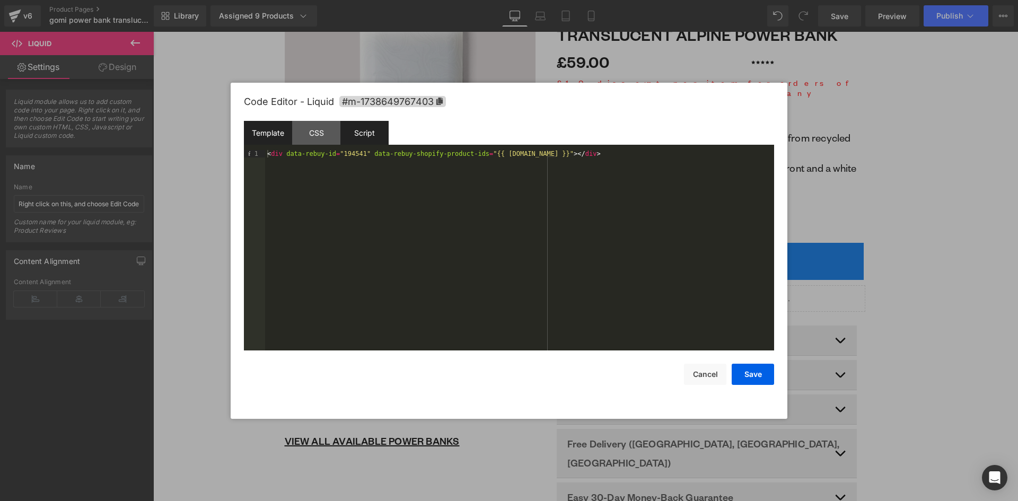
drag, startPoint x: 325, startPoint y: 139, endPoint x: 362, endPoint y: 137, distance: 37.2
click at [328, 140] on div "CSS" at bounding box center [316, 133] width 48 height 24
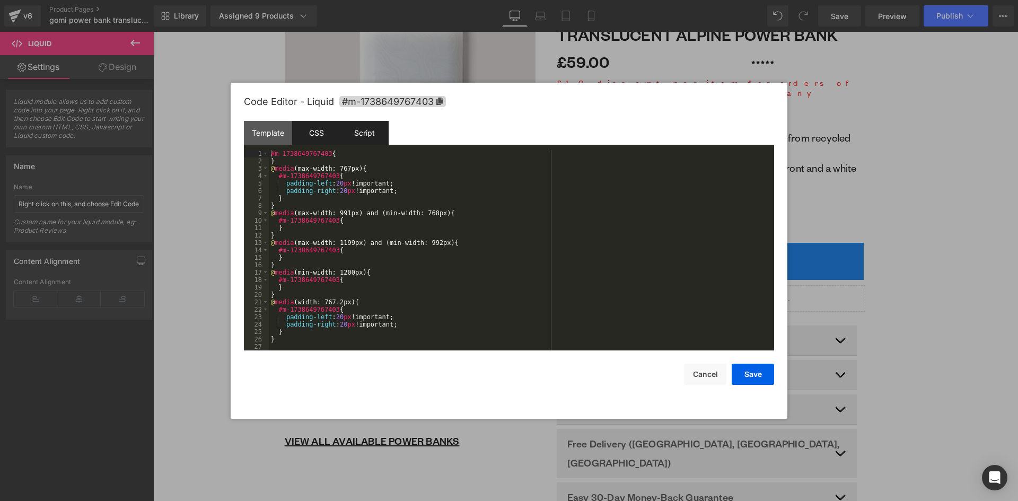
click at [364, 137] on div "Script" at bounding box center [364, 133] width 48 height 24
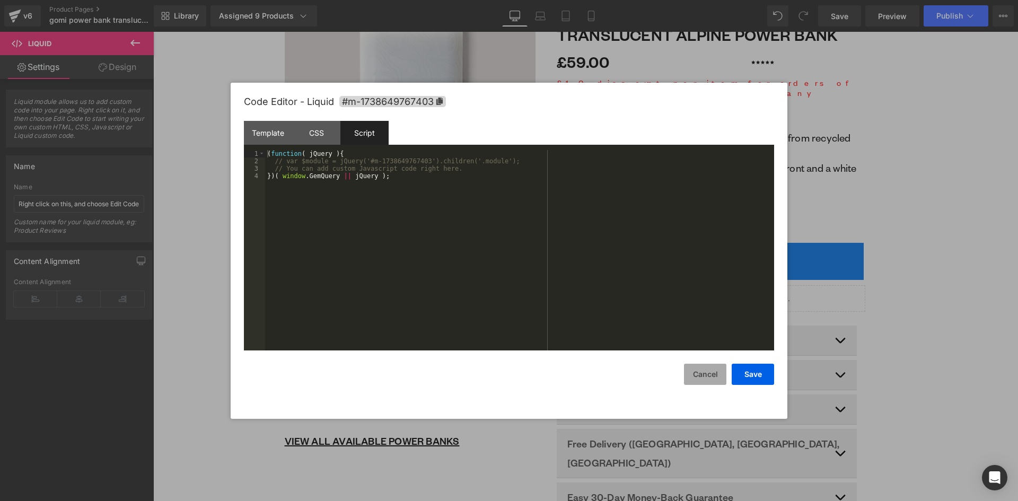
click at [713, 376] on button "Cancel" at bounding box center [705, 374] width 42 height 21
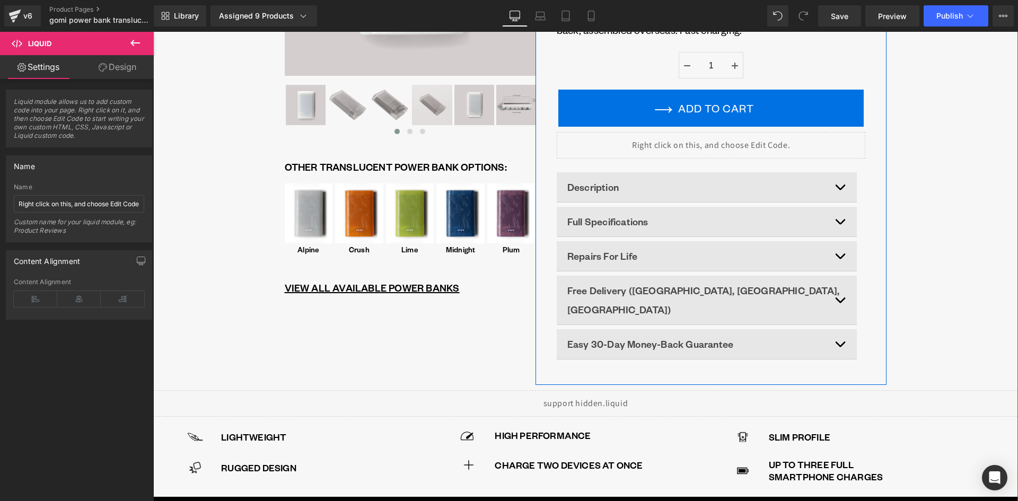
scroll to position [265, 0]
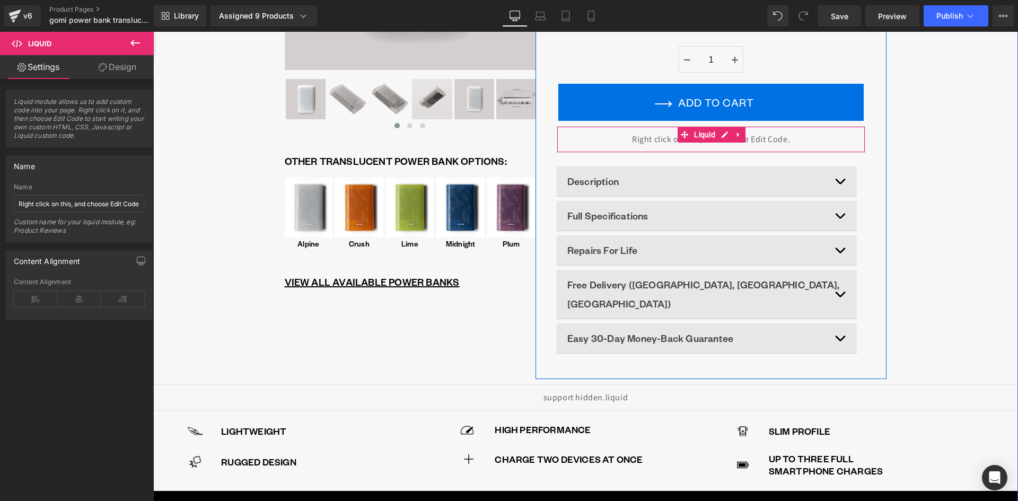
click at [730, 126] on div "Liquid" at bounding box center [711, 139] width 309 height 27
click at [722, 126] on div "Liquid" at bounding box center [711, 139] width 309 height 27
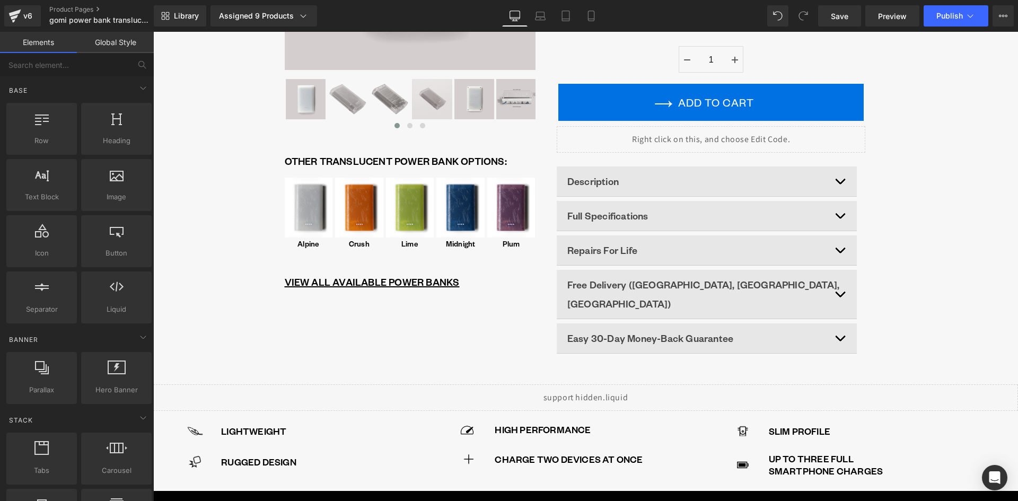
click at [46, 205] on div "Text Block texts, paragraphs, contents, blocks" at bounding box center [41, 185] width 70 height 52
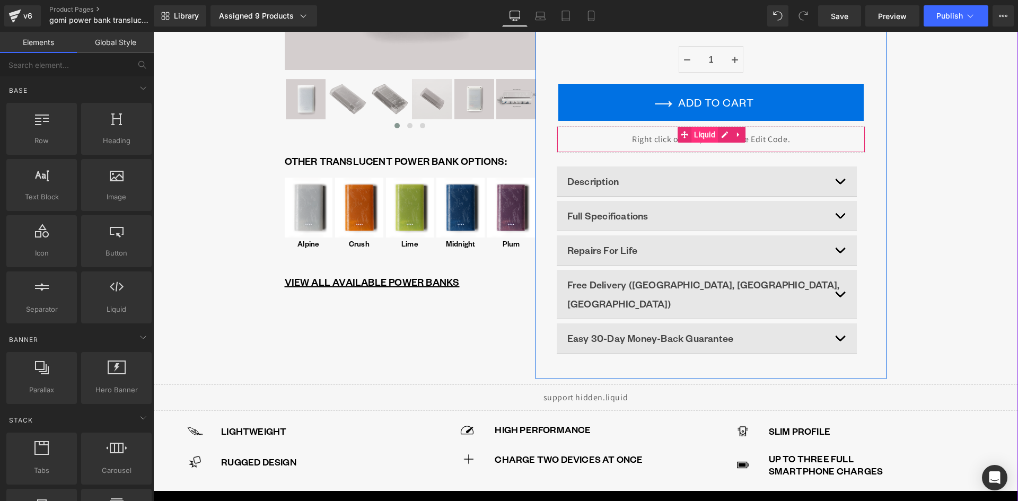
click at [707, 127] on span "Liquid" at bounding box center [704, 135] width 27 height 16
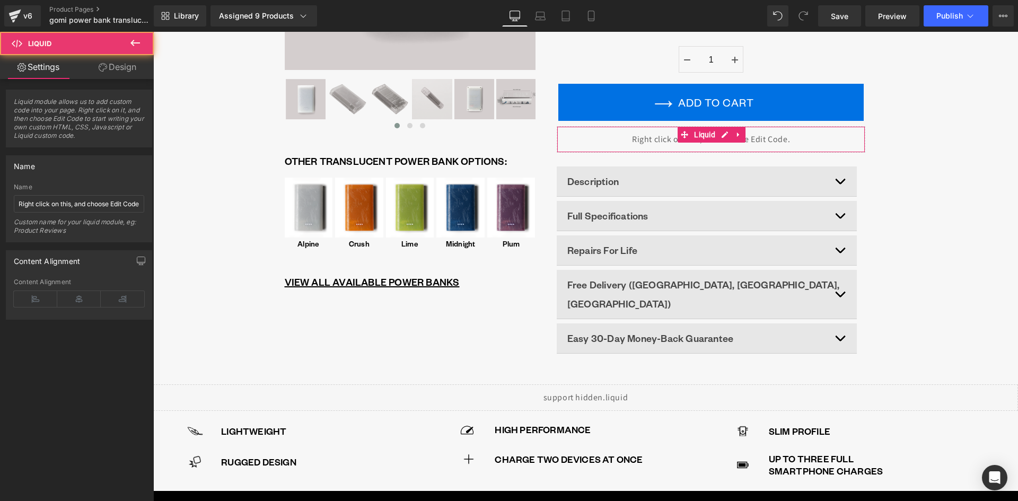
click at [64, 213] on div "Name Right click on this, and choose Edit Code. Custom name for your liquid mod…" at bounding box center [79, 212] width 130 height 58
click at [64, 205] on input "Right click on this, and choose Edit Code." at bounding box center [79, 203] width 130 height 17
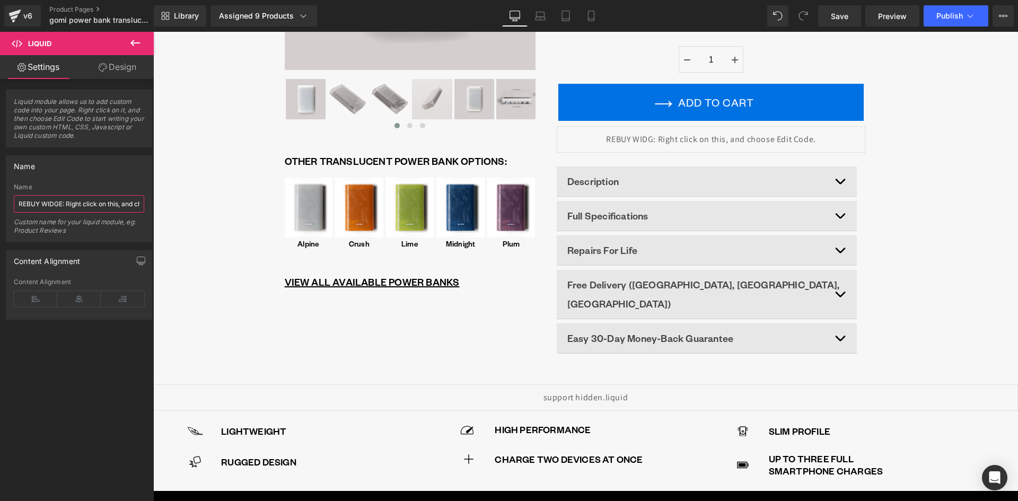
type input "REBUY WIDGET: Right click on this, and choose Edit Code."
click at [934, 173] on div "‹" at bounding box center [585, 97] width 865 height 573
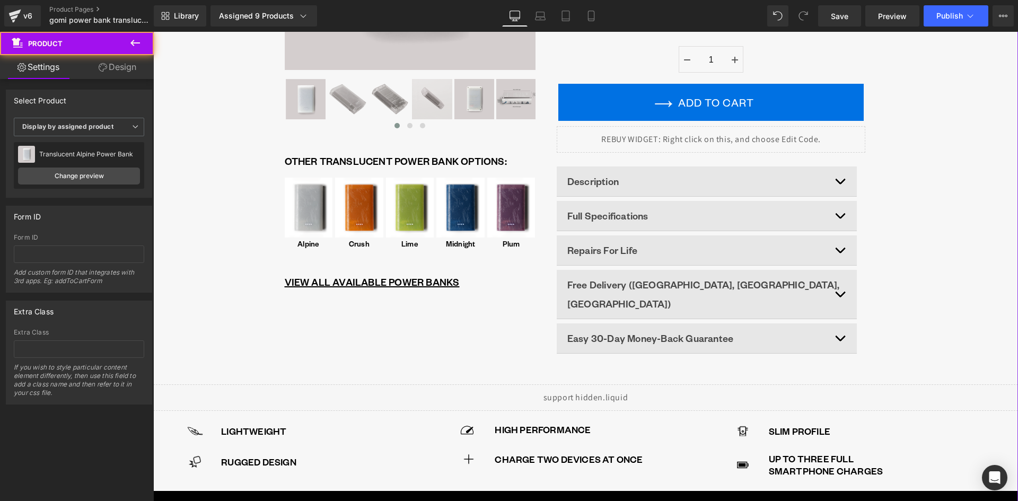
scroll to position [0, 0]
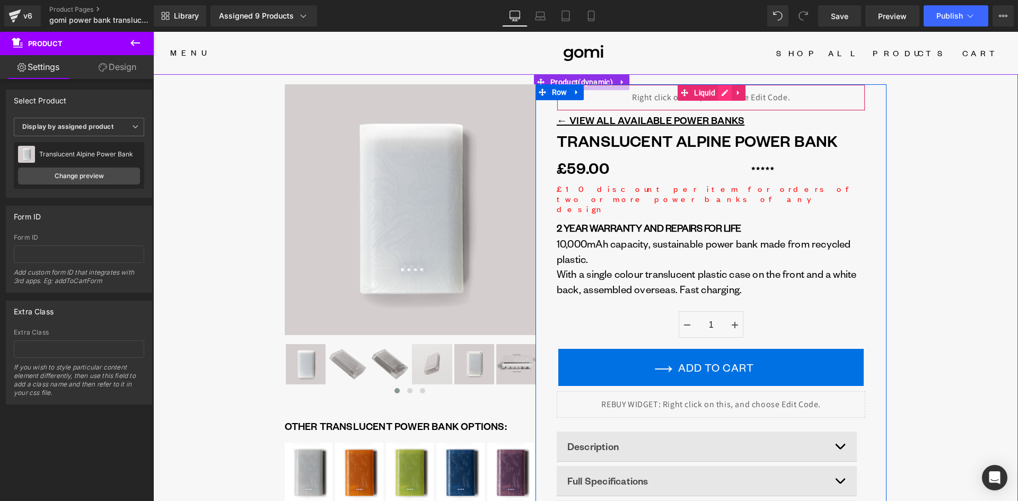
click at [719, 94] on div "Liquid" at bounding box center [711, 97] width 309 height 27
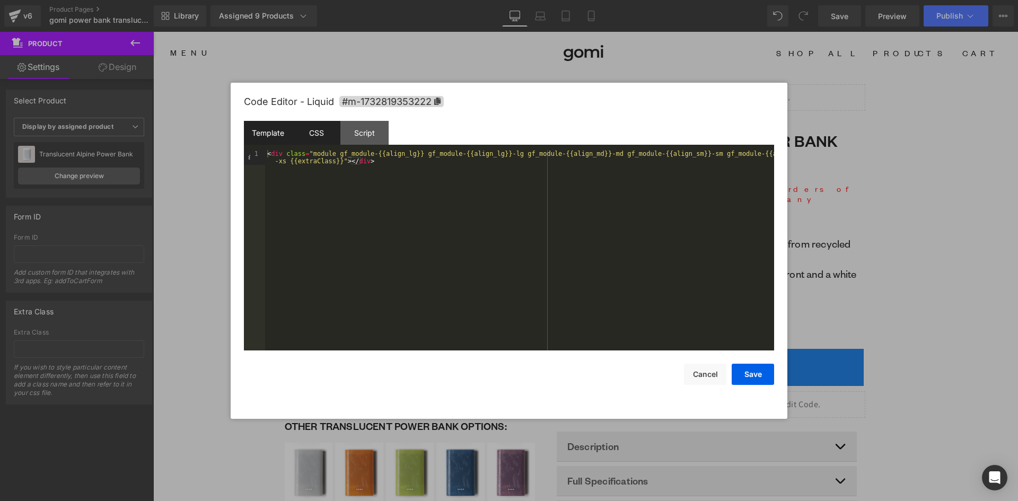
click at [323, 135] on div "CSS" at bounding box center [316, 133] width 48 height 24
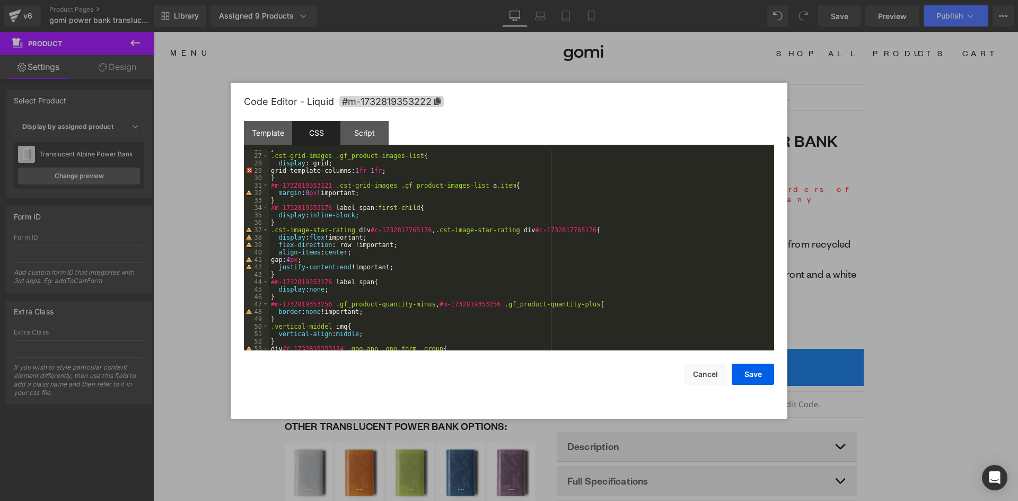
scroll to position [223, 0]
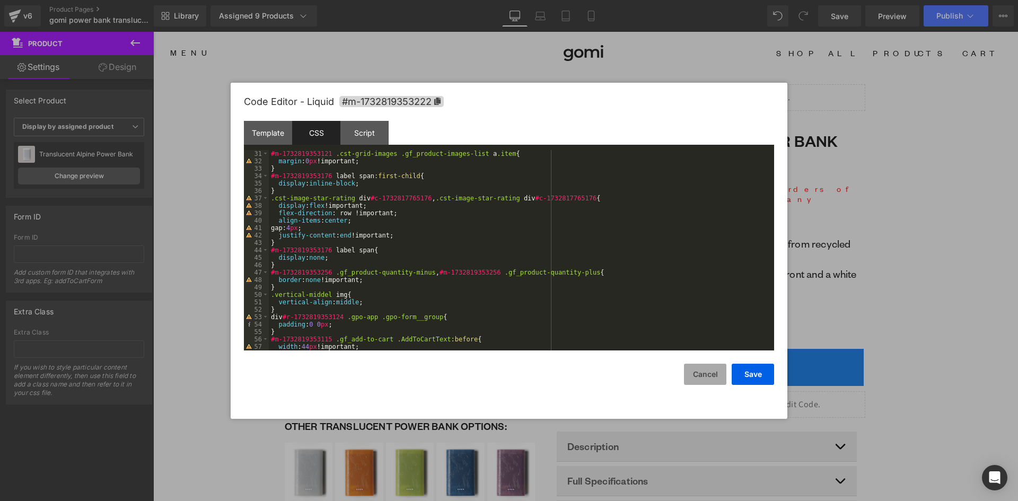
click at [712, 382] on button "Cancel" at bounding box center [705, 374] width 42 height 21
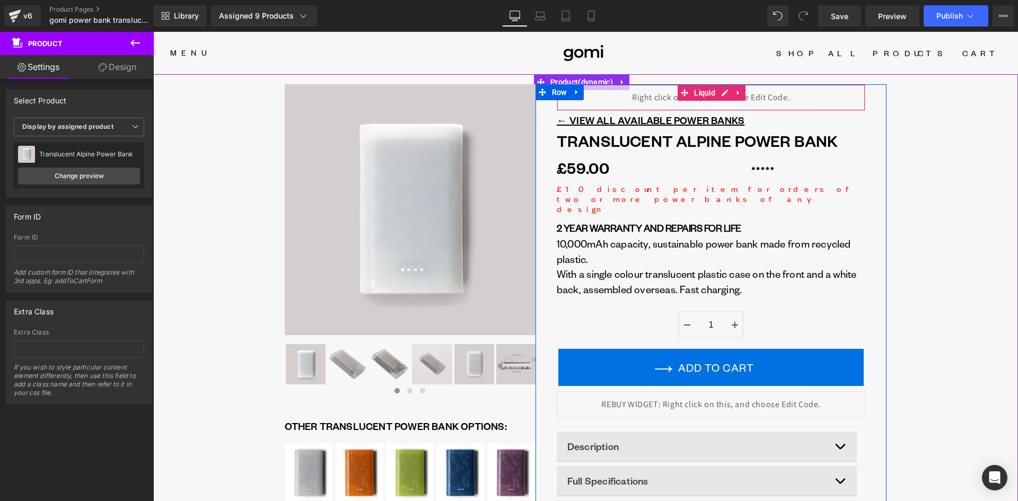
click at [721, 97] on div "Liquid" at bounding box center [711, 97] width 309 height 27
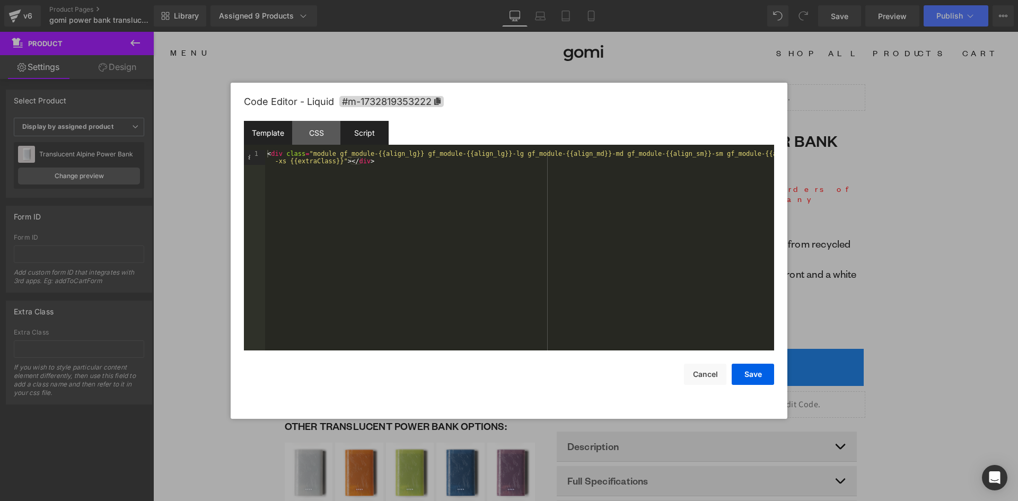
click at [372, 137] on div "Script" at bounding box center [364, 133] width 48 height 24
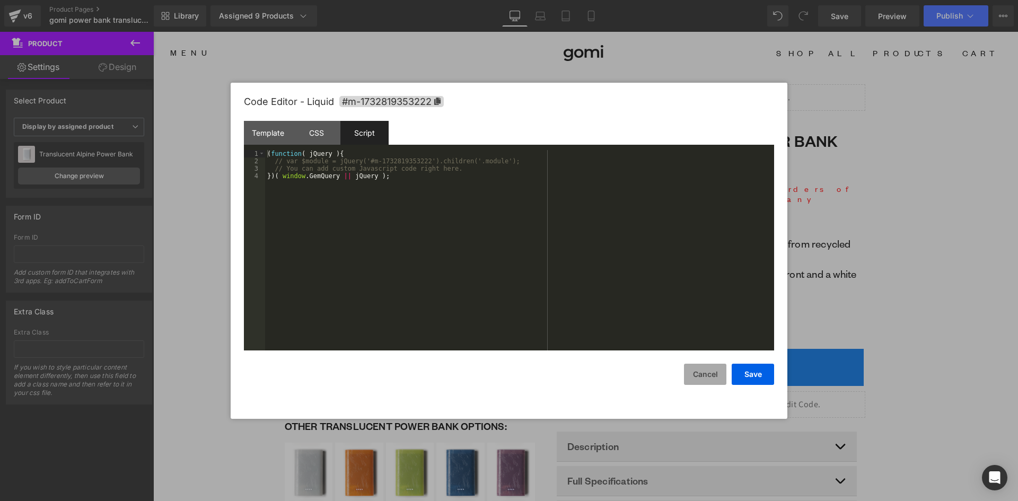
click at [713, 371] on button "Cancel" at bounding box center [705, 374] width 42 height 21
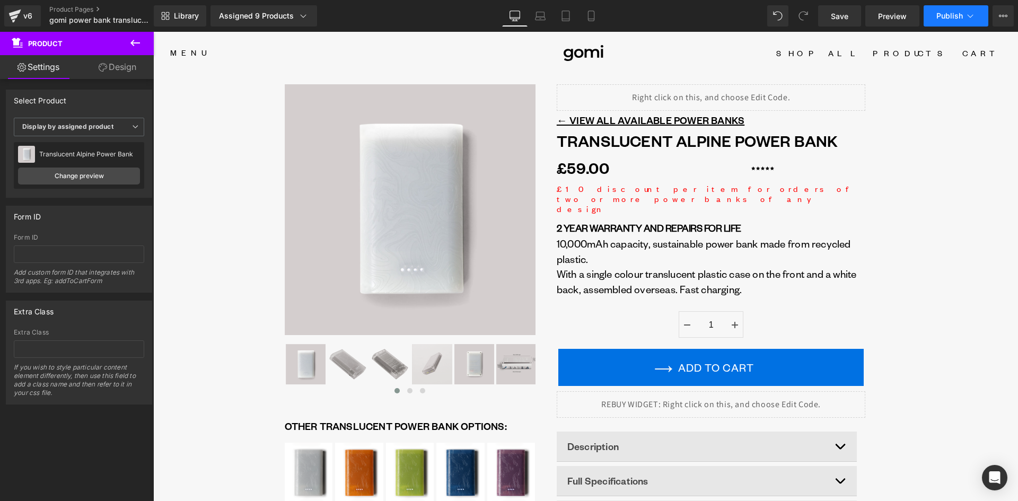
click at [968, 17] on icon at bounding box center [970, 16] width 11 height 11
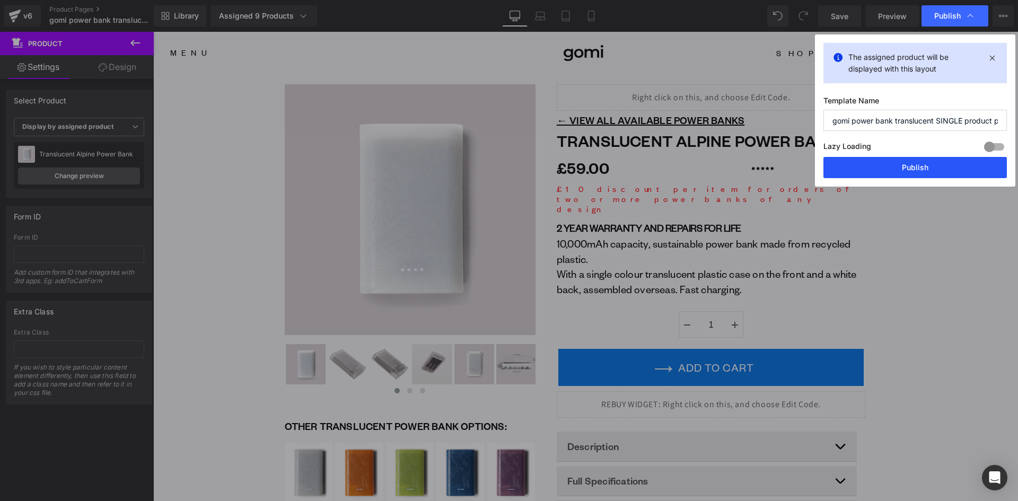
click at [914, 171] on button "Publish" at bounding box center [914, 167] width 183 height 21
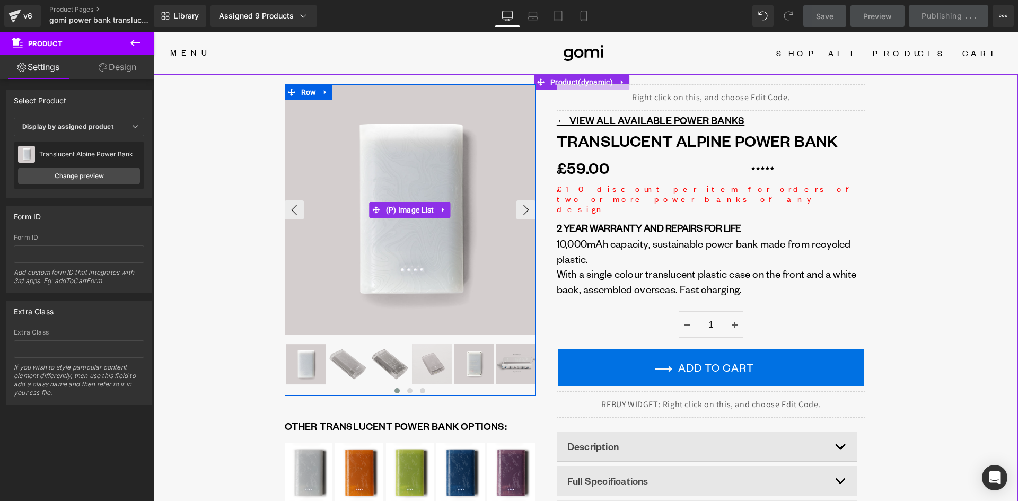
scroll to position [53, 0]
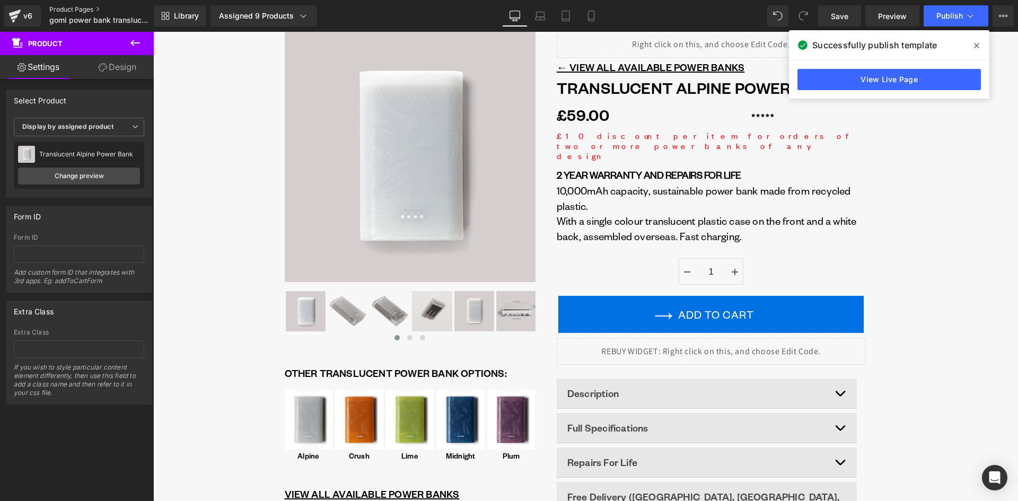
click at [74, 7] on link "Product Pages" at bounding box center [110, 9] width 122 height 8
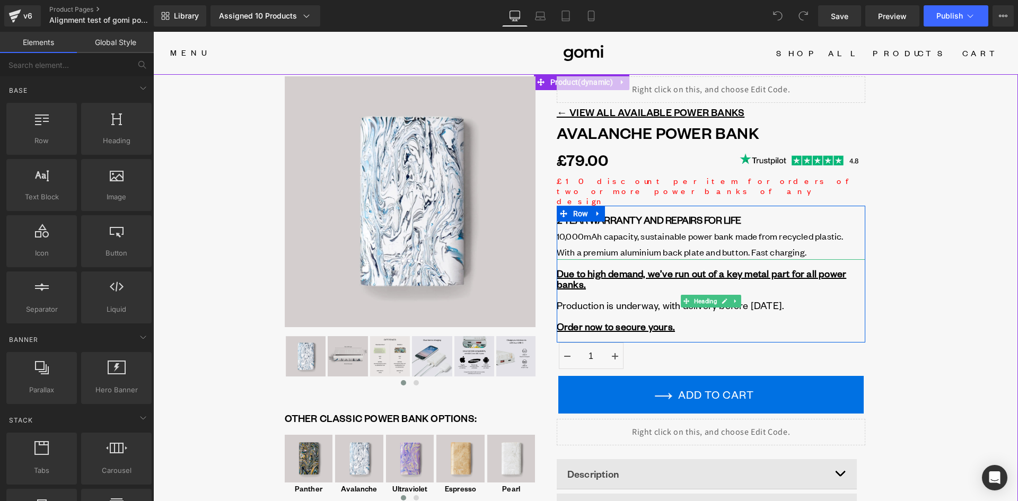
drag, startPoint x: 594, startPoint y: 254, endPoint x: 663, endPoint y: 272, distance: 71.7
click at [594, 267] on u "Due to high demand, we’ve run out of a key metal part for all power banks." at bounding box center [701, 278] width 289 height 23
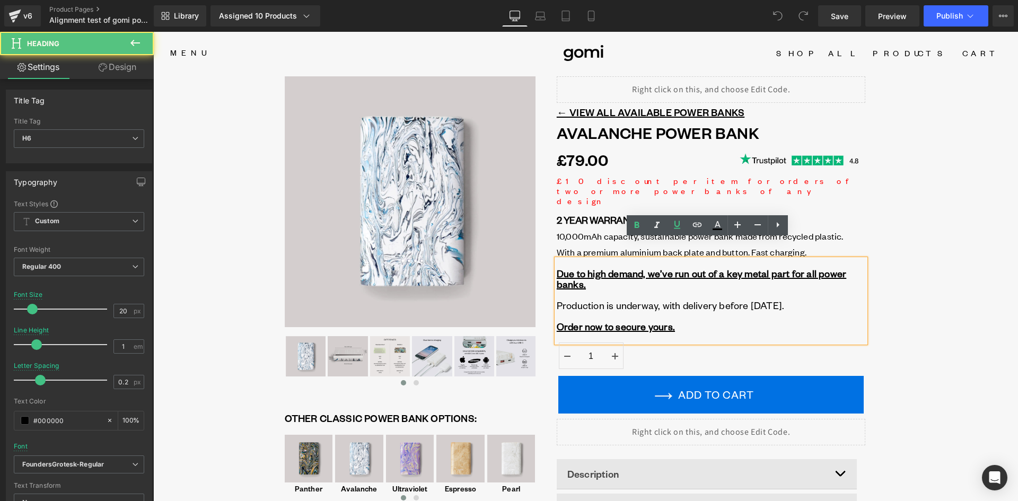
click at [807, 300] on h6 "Production is underway, with delivery before [DATE]." at bounding box center [711, 305] width 309 height 11
click at [935, 263] on div "‹" at bounding box center [585, 376] width 865 height 601
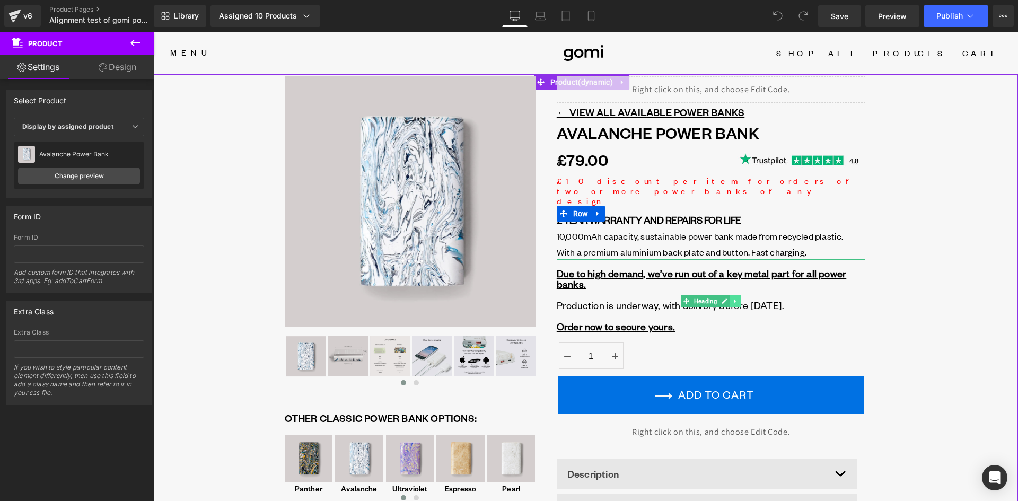
click at [733, 298] on icon at bounding box center [736, 301] width 6 height 6
click at [738, 298] on icon at bounding box center [741, 301] width 6 height 6
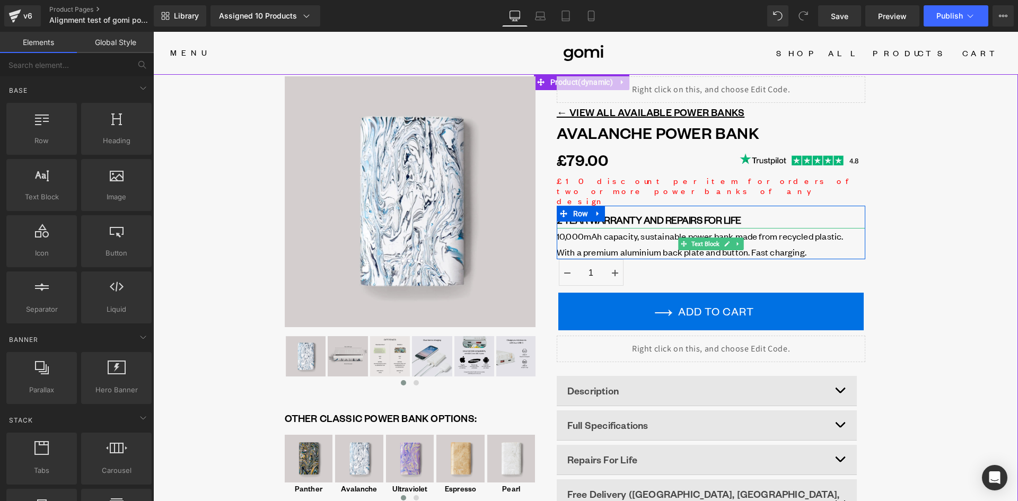
click at [744, 246] on span "With a premium aluminium back plate and button. Fast charging." at bounding box center [682, 252] width 250 height 12
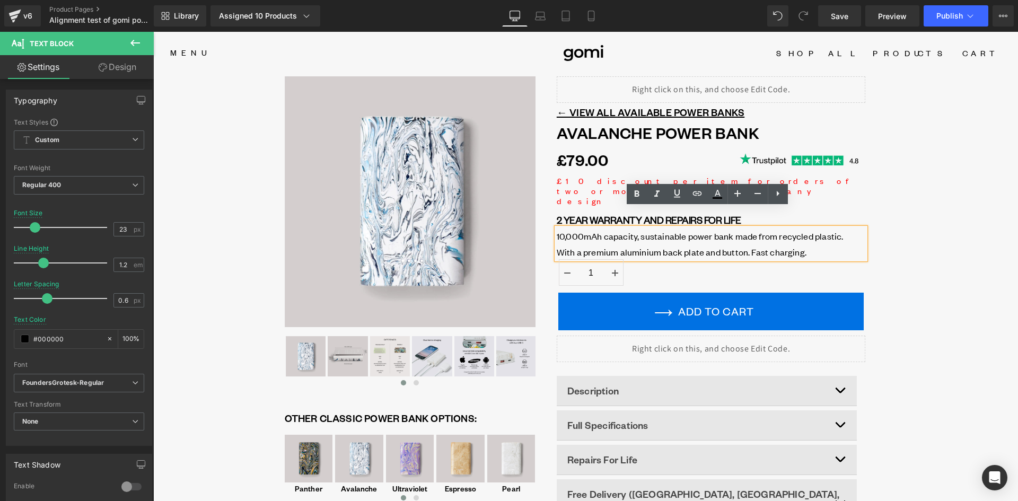
click at [744, 246] on span "With a premium aluminium back plate and button. Fast charging." at bounding box center [682, 252] width 250 height 12
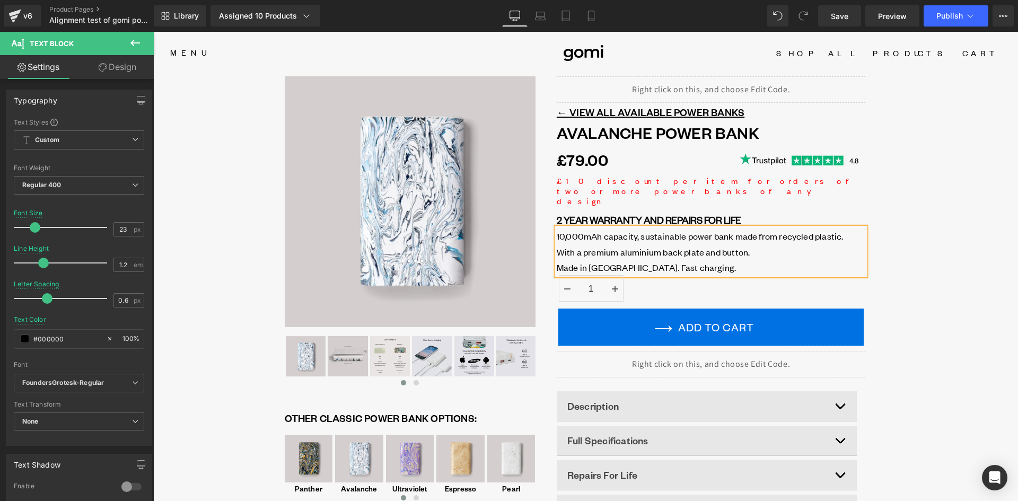
click at [933, 277] on div "‹" at bounding box center [585, 342] width 865 height 533
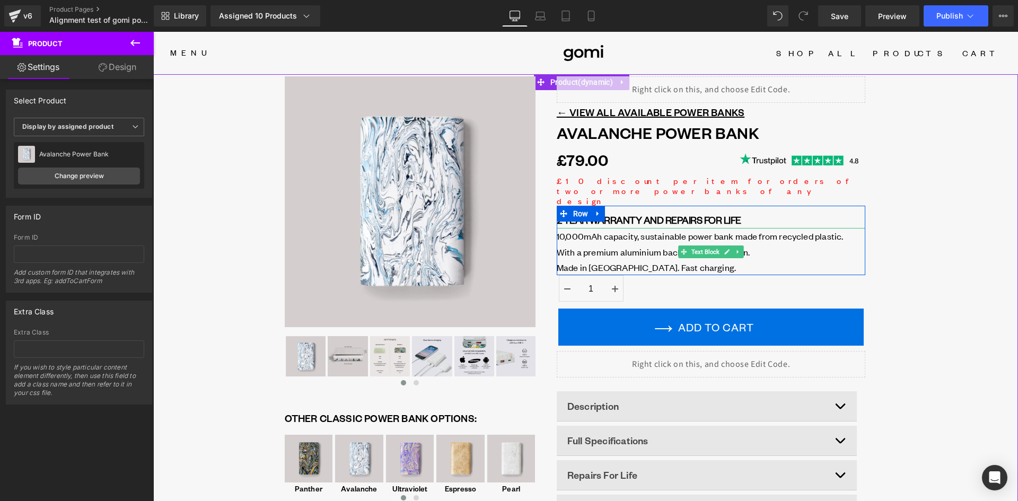
click at [657, 246] on span "With a premium aluminium back plate and button. Made in [GEOGRAPHIC_DATA]. Fast…" at bounding box center [653, 260] width 193 height 28
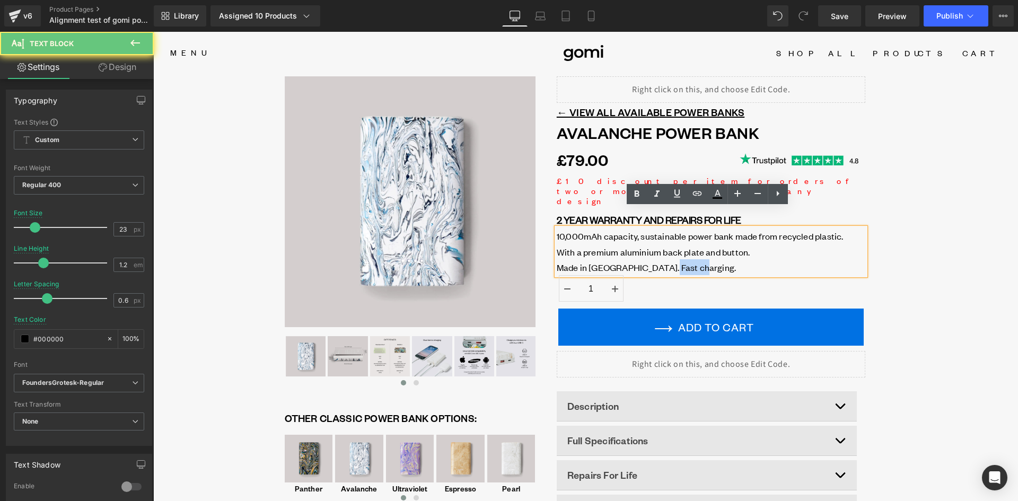
click at [657, 246] on span "With a premium aluminium back plate and button. Made in [GEOGRAPHIC_DATA]. Fast…" at bounding box center [653, 260] width 193 height 28
click at [657, 246] on span "With a premium aluminium back plate and button. Made in Brighton UK. Fast charg…" at bounding box center [653, 260] width 193 height 28
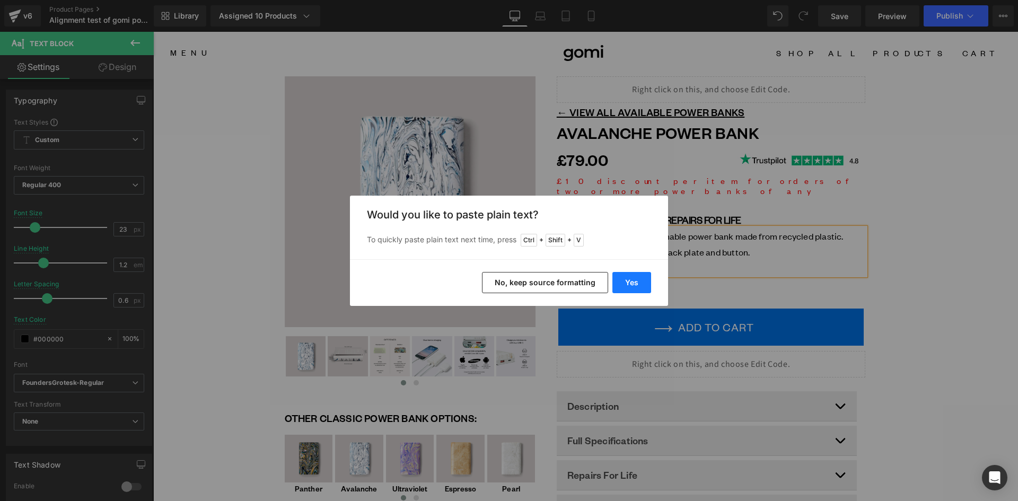
drag, startPoint x: 628, startPoint y: 280, endPoint x: 475, endPoint y: 248, distance: 155.9
click at [628, 280] on button "Yes" at bounding box center [631, 282] width 39 height 21
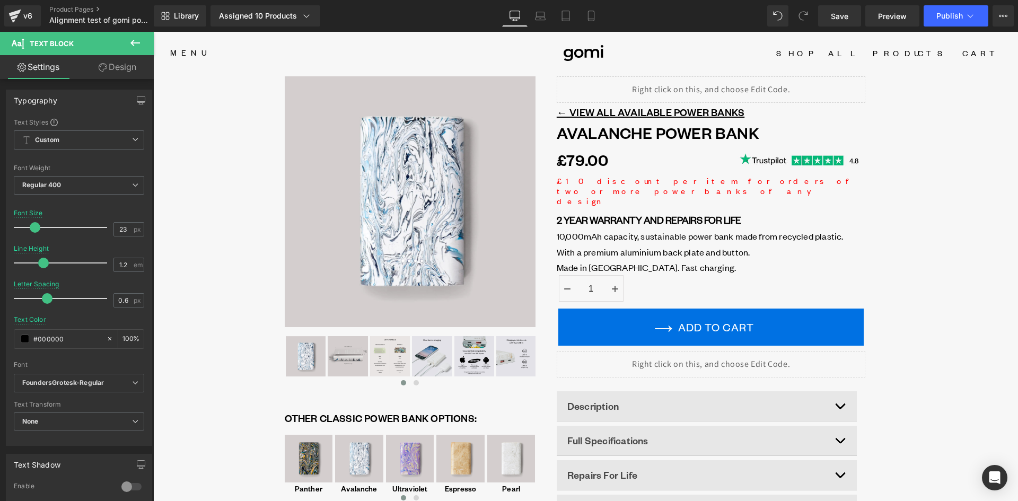
drag, startPoint x: 584, startPoint y: 15, endPoint x: 733, endPoint y: 202, distance: 239.5
click at [584, 16] on link "Mobile" at bounding box center [590, 15] width 25 height 21
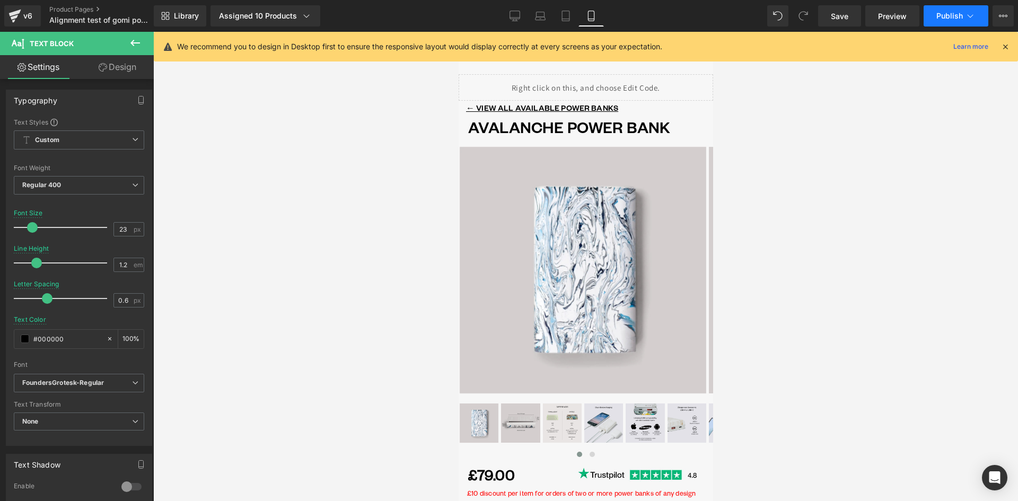
click at [953, 11] on button "Publish" at bounding box center [955, 15] width 65 height 21
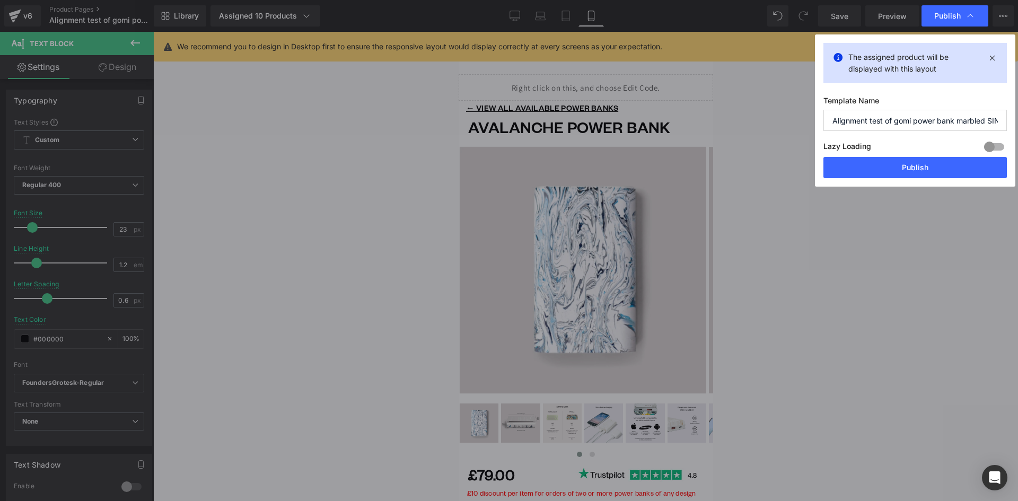
drag, startPoint x: 905, startPoint y: 166, endPoint x: 876, endPoint y: 153, distance: 32.3
click at [905, 166] on button "Publish" at bounding box center [914, 167] width 183 height 21
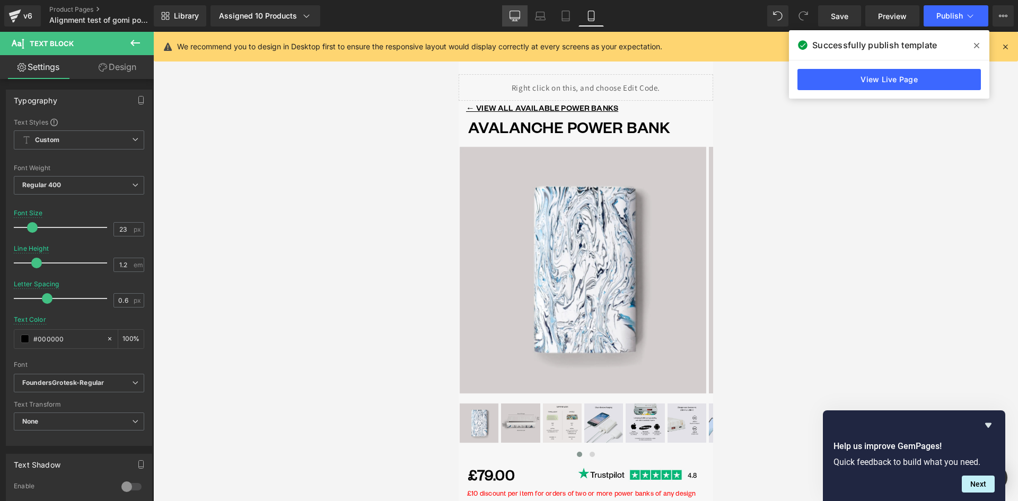
click at [519, 8] on link "Desktop" at bounding box center [514, 15] width 25 height 21
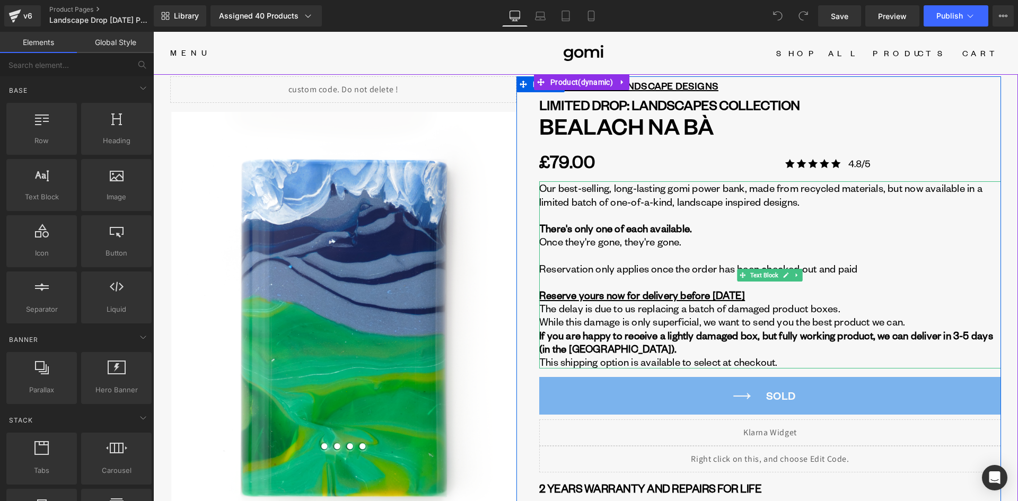
click at [589, 297] on u "Reserve yours now for delivery before 6th October" at bounding box center [642, 294] width 206 height 13
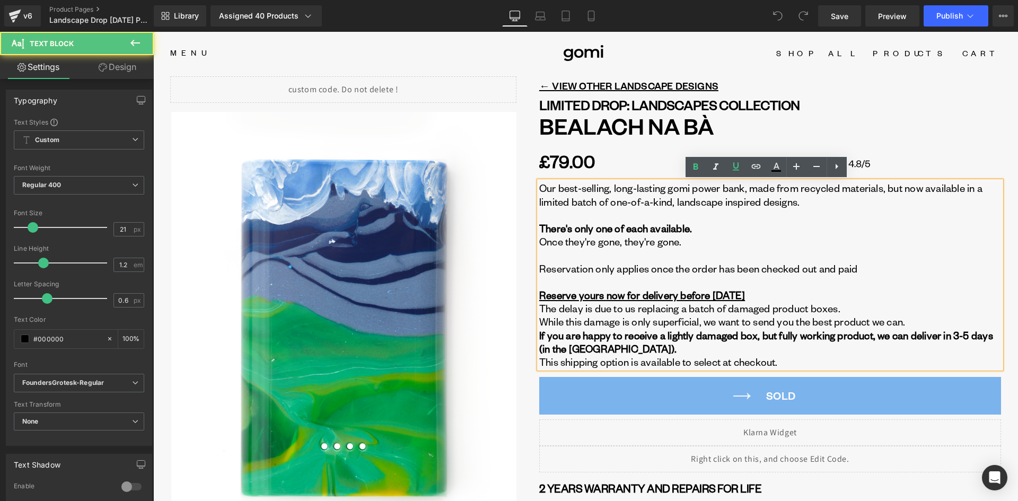
click at [598, 295] on u "Reserve yours now for delivery before 6th October" at bounding box center [642, 294] width 206 height 13
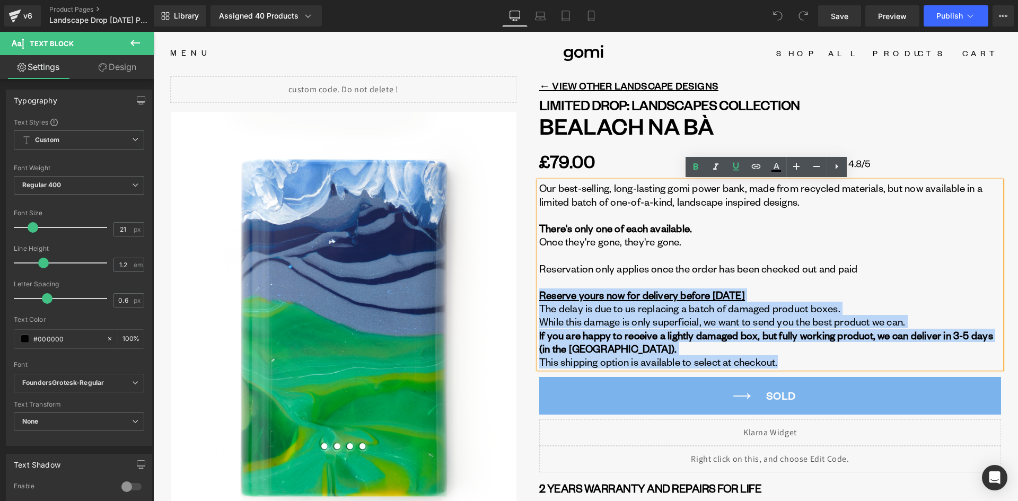
drag, startPoint x: 536, startPoint y: 296, endPoint x: 810, endPoint y: 357, distance: 280.2
click at [807, 358] on div "Our best-selling, long-lasting gomi power bank, made from recycled materials, b…" at bounding box center [770, 274] width 462 height 187
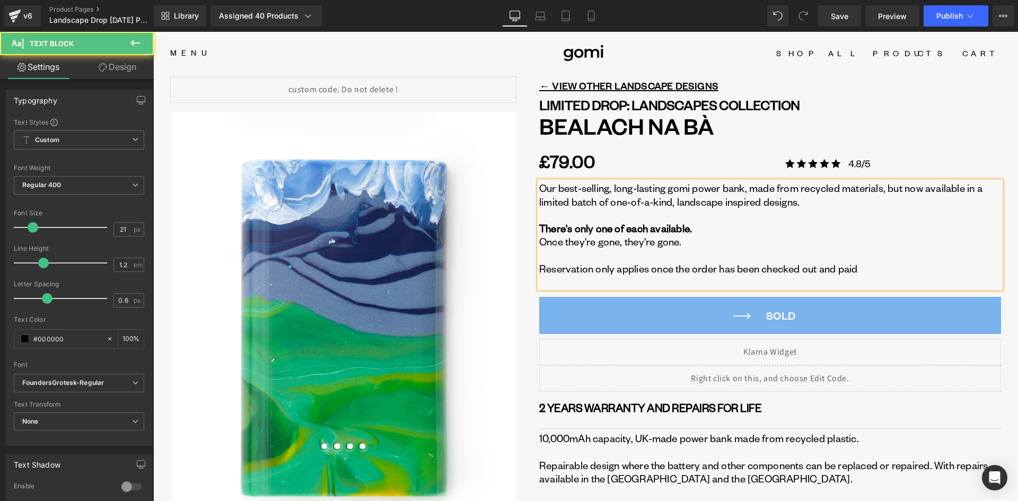
click at [659, 216] on p at bounding box center [770, 214] width 462 height 13
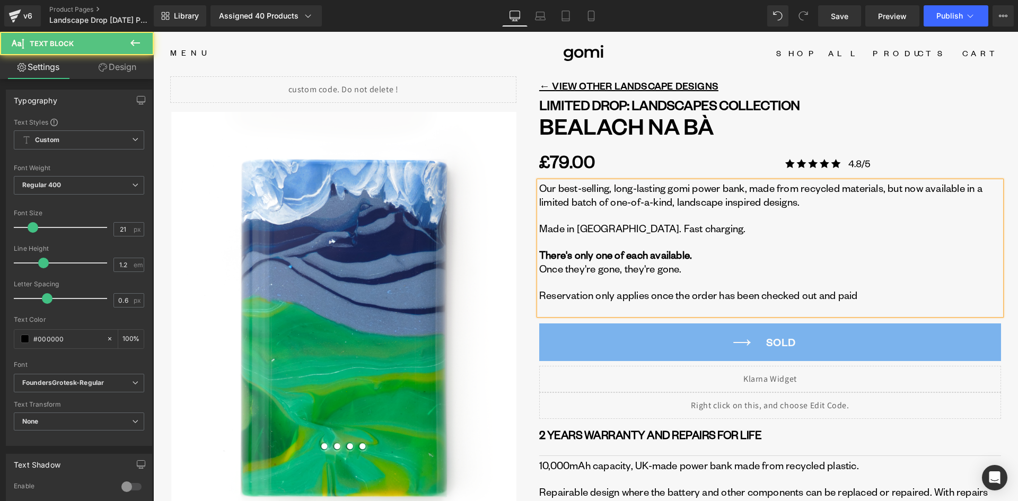
click at [602, 221] on p "Made in Brighton UK. Fast charging." at bounding box center [770, 221] width 462 height 27
click at [605, 233] on p "Made in Brighton UK. Fast charging." at bounding box center [770, 221] width 462 height 27
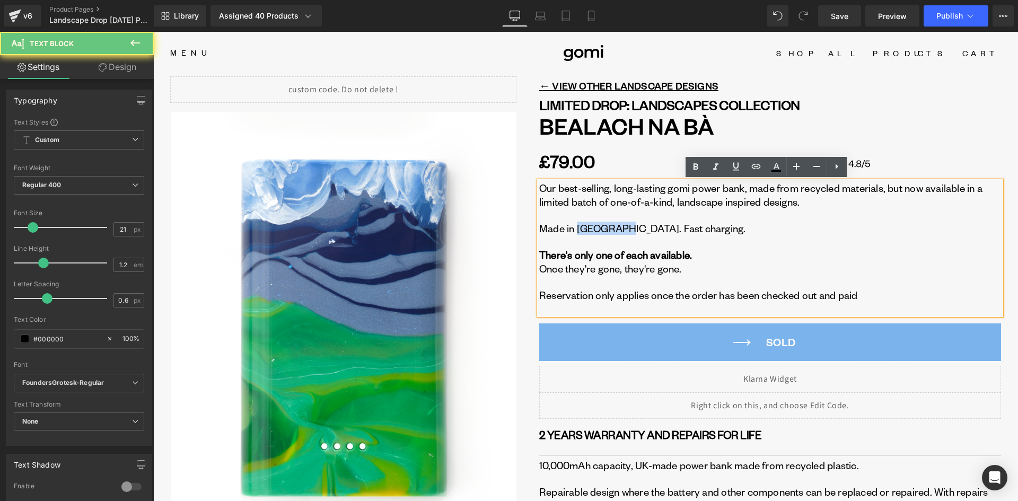
click at [605, 233] on p "Made in Brighton UK. Fast charging." at bounding box center [770, 221] width 462 height 27
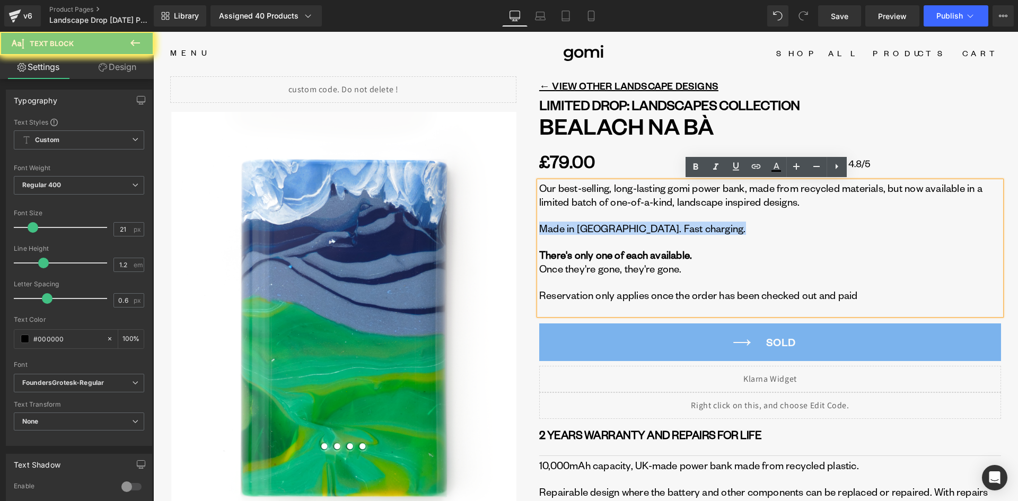
click at [605, 233] on p "Made in Brighton UK. Fast charging." at bounding box center [770, 221] width 462 height 27
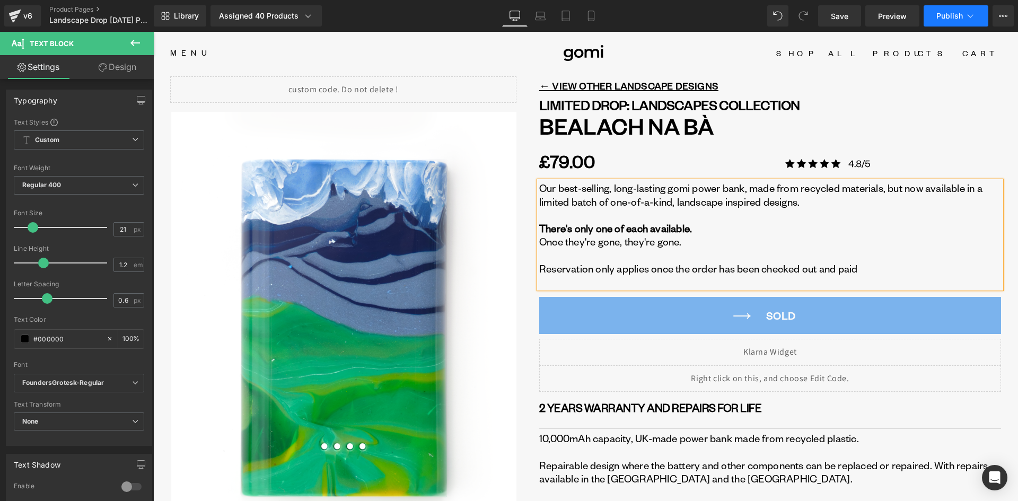
click at [947, 14] on span "Publish" at bounding box center [949, 16] width 27 height 8
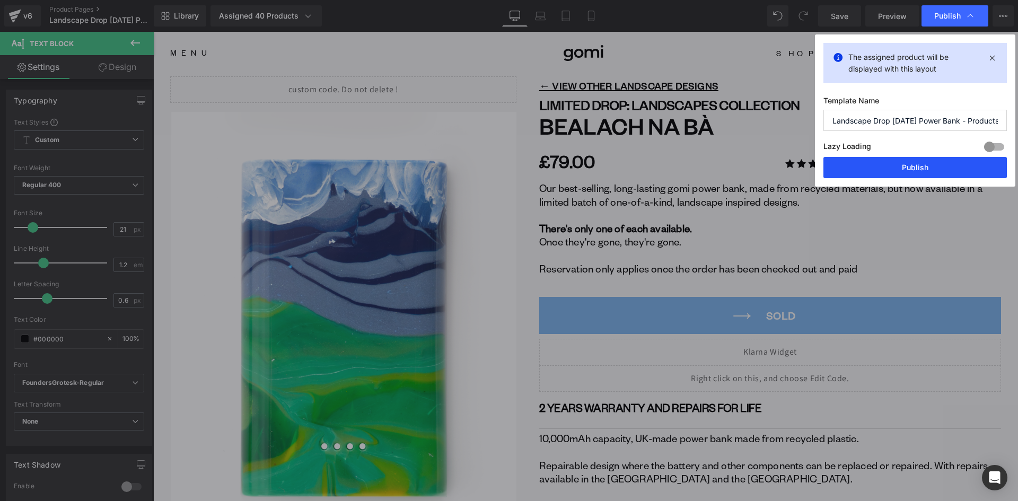
click at [914, 168] on button "Publish" at bounding box center [914, 167] width 183 height 21
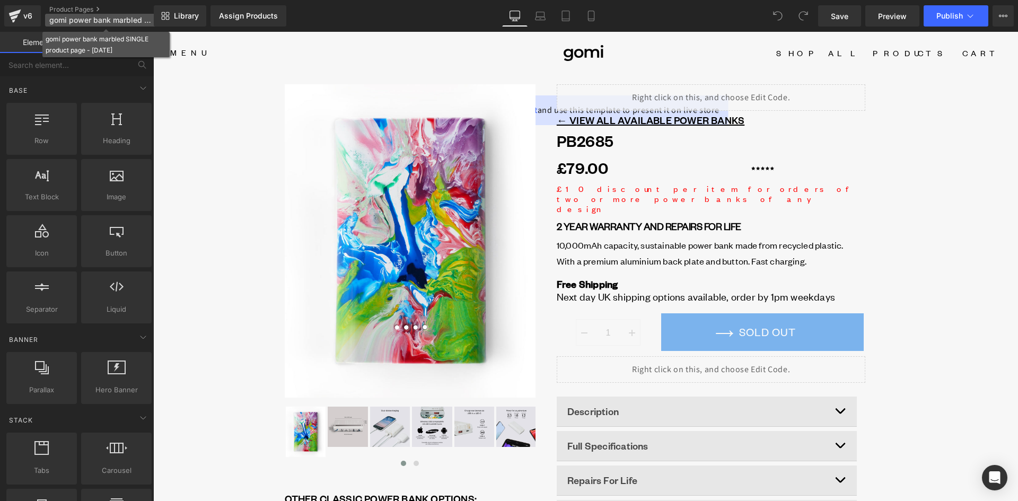
click at [125, 22] on span "gomi power bank marbled SINGLE product page - [DATE]" at bounding box center [100, 20] width 102 height 8
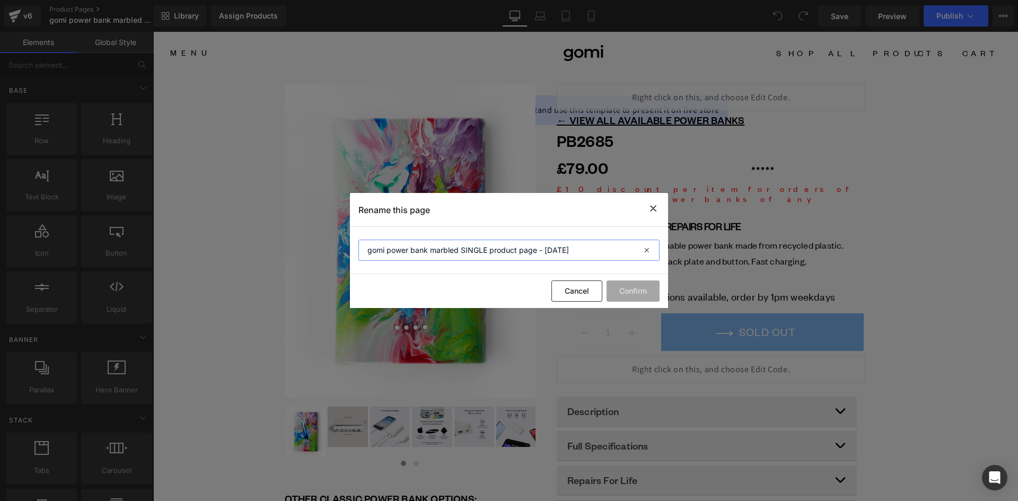
click at [367, 252] on input "gomi power bank marbled SINGLE product page - [DATE]" at bounding box center [508, 250] width 301 height 21
type input "OLD gomi power bank marbled SINGLE product page - [DATE]"
click at [634, 290] on button "Confirm" at bounding box center [632, 290] width 53 height 21
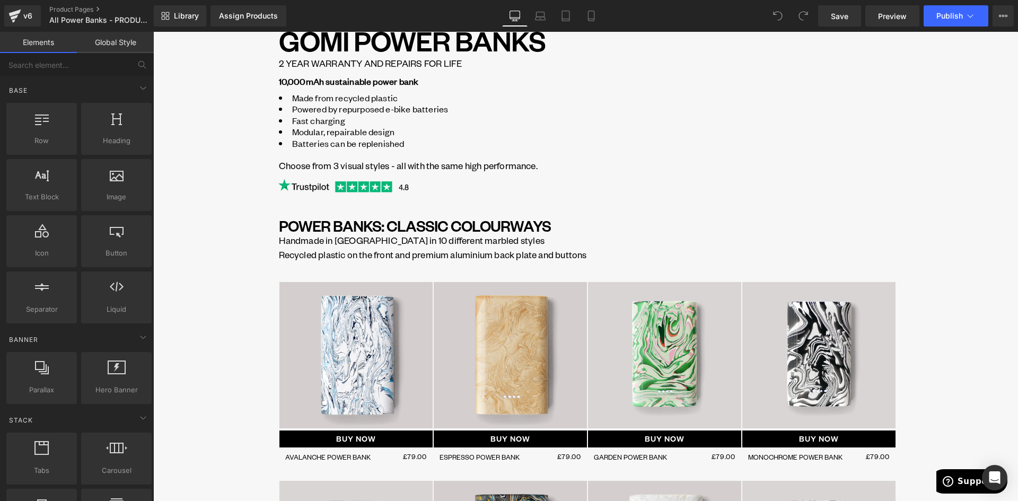
scroll to position [106, 0]
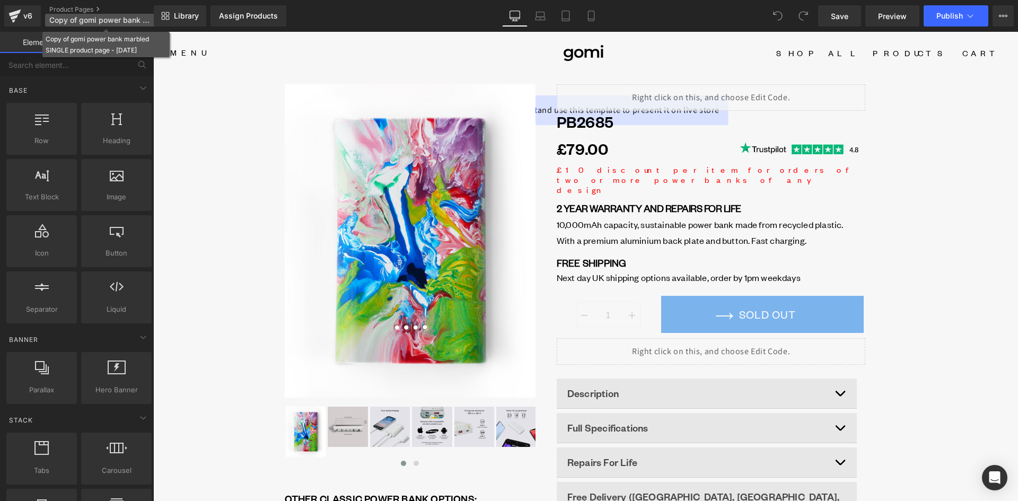
click at [54, 22] on span "Copy of gomi power bank marbled SINGLE product page - 11JUL25" at bounding box center [100, 20] width 102 height 8
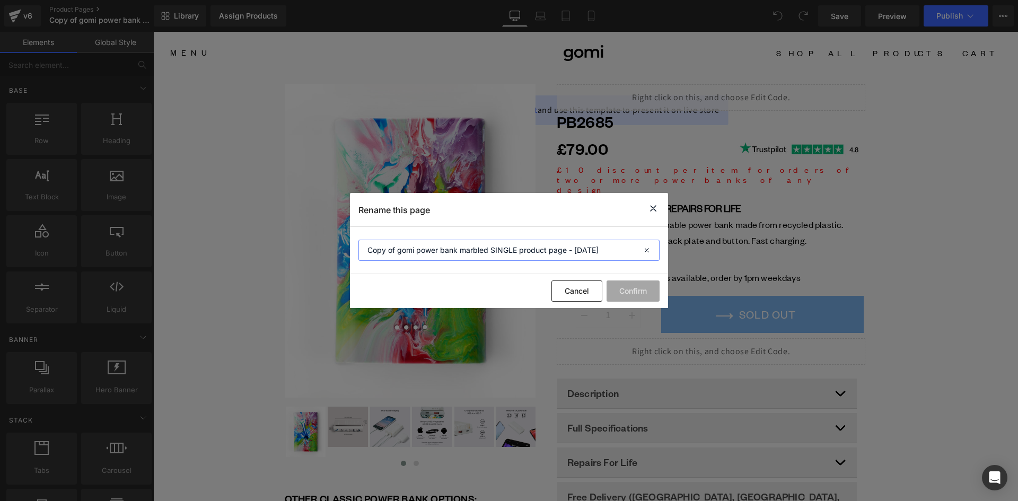
click at [433, 254] on input "Copy of gomi power bank marbled SINGLE product page - 11JUL25" at bounding box center [508, 250] width 301 height 21
type input "OLD Copy of gomi power bank marbled SINGLE product page - 11JUL25"
click at [636, 290] on button "Confirm" at bounding box center [632, 290] width 53 height 21
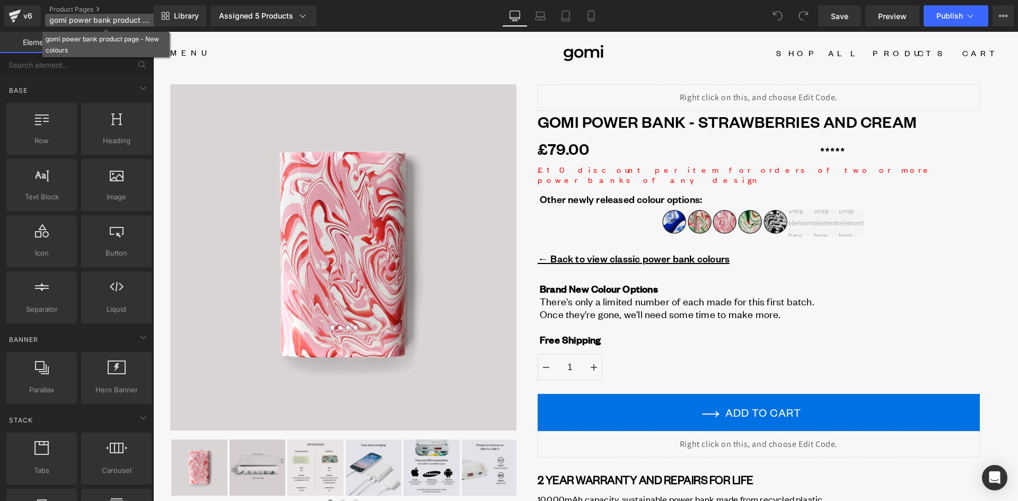
click at [57, 19] on span "gomi power bank product page - New colours" at bounding box center [100, 20] width 102 height 8
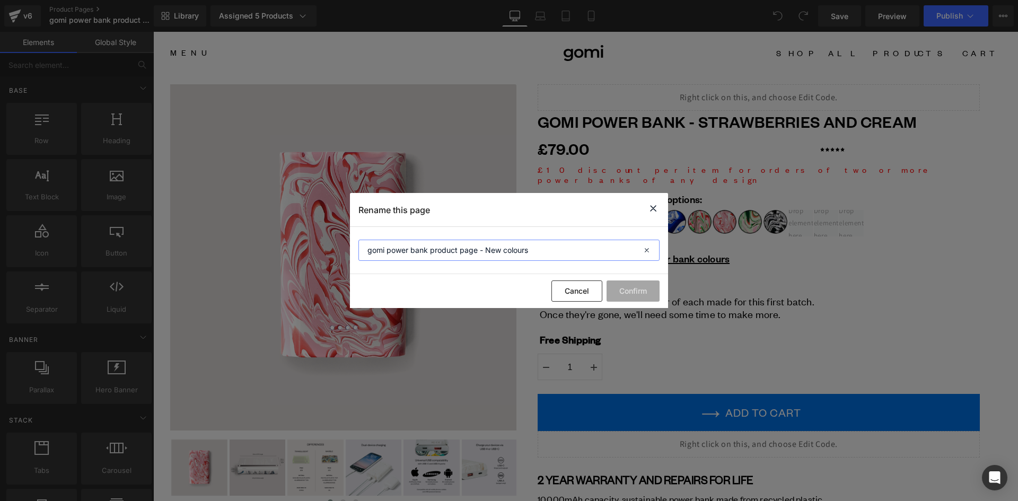
click at [365, 252] on input "gomi power bank product page - New colours" at bounding box center [508, 250] width 301 height 21
type input "OLD gomi power bank product page - New colours"
click at [642, 293] on button "Confirm" at bounding box center [632, 290] width 53 height 21
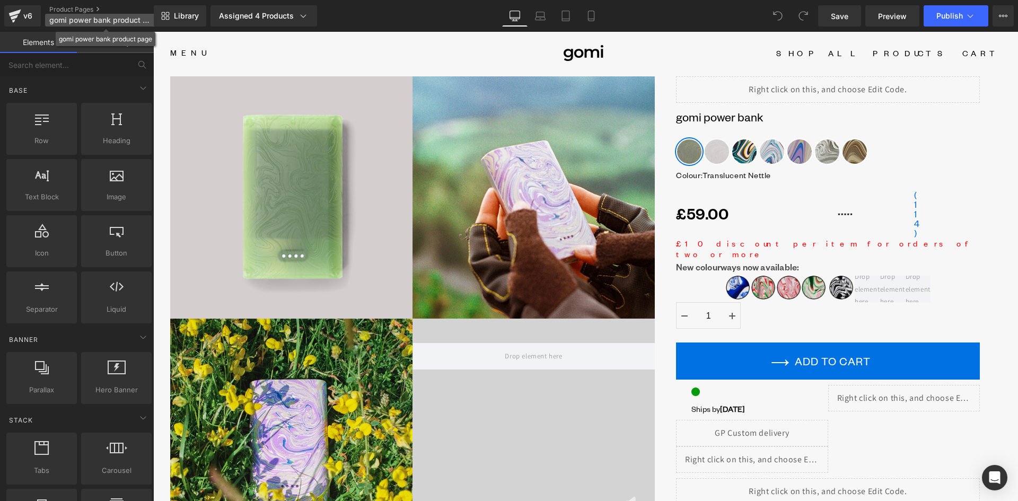
click at [70, 22] on span "gomi power bank product page" at bounding box center [100, 20] width 102 height 8
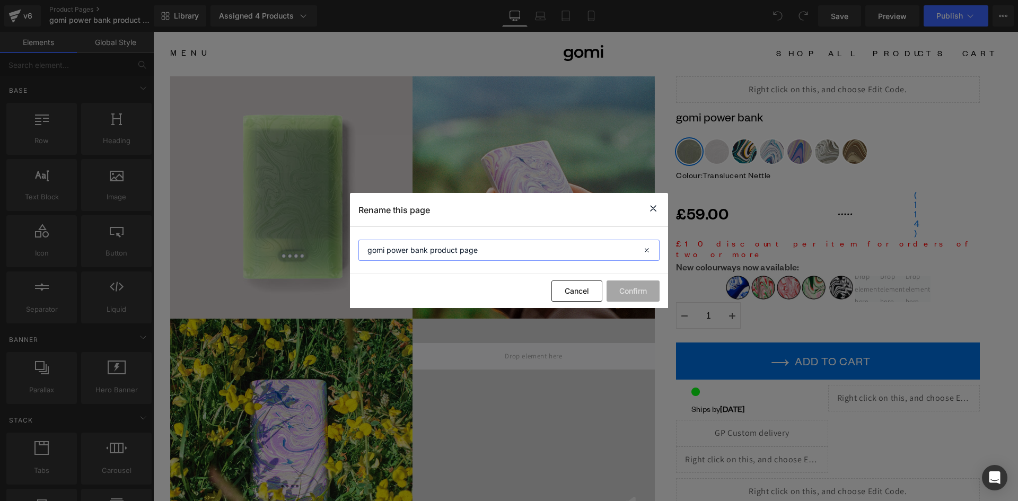
click at [366, 252] on input "gomi power bank product page" at bounding box center [508, 250] width 301 height 21
type input "MULTI-SKU gomi power bank product page"
click at [625, 290] on button "Confirm" at bounding box center [632, 290] width 53 height 21
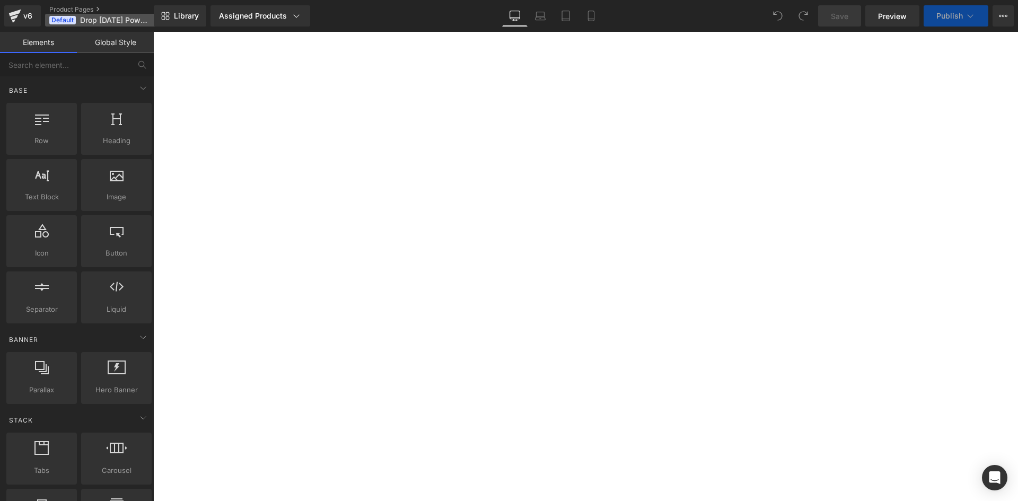
click at [91, 21] on span "Drop [DATE] Power Bank - Products" at bounding box center [115, 20] width 71 height 8
click at [85, 21] on span "Drop [DATE] Power Bank - Products" at bounding box center [115, 20] width 71 height 8
click at [83, 20] on span "Drop [DATE] Power Bank - Products" at bounding box center [115, 20] width 71 height 8
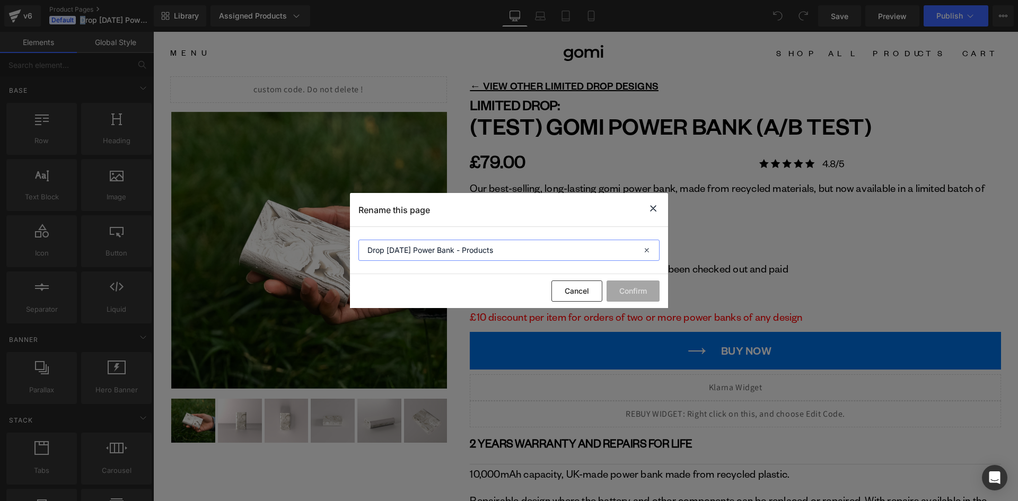
drag, startPoint x: 401, startPoint y: 252, endPoint x: 405, endPoint y: 248, distance: 5.6
click at [403, 252] on input "Drop [DATE] Power Bank - Products" at bounding box center [508, 250] width 301 height 21
type input "DEFAULT - Drop [DATE] Power Bank - Products"
click at [626, 295] on button "Confirm" at bounding box center [632, 290] width 53 height 21
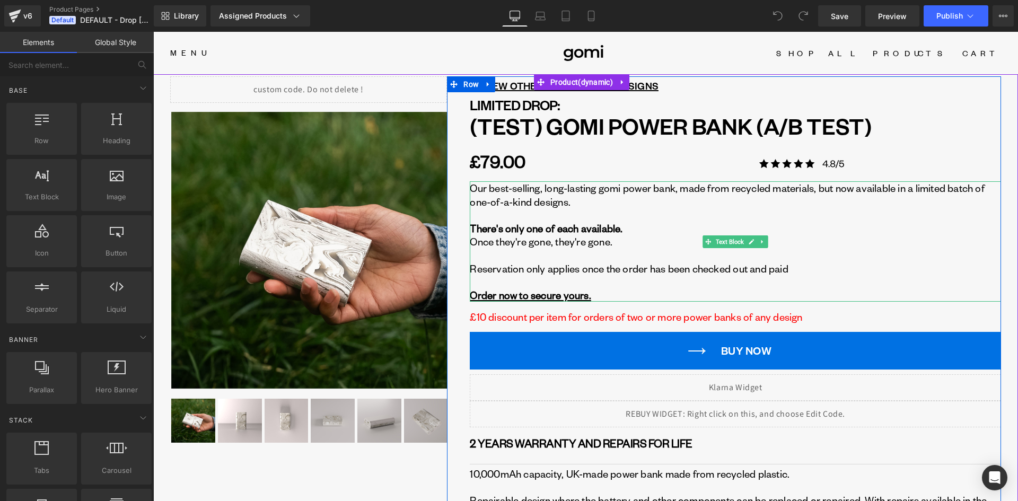
click at [559, 291] on u "Order now to secure yours." at bounding box center [530, 294] width 121 height 13
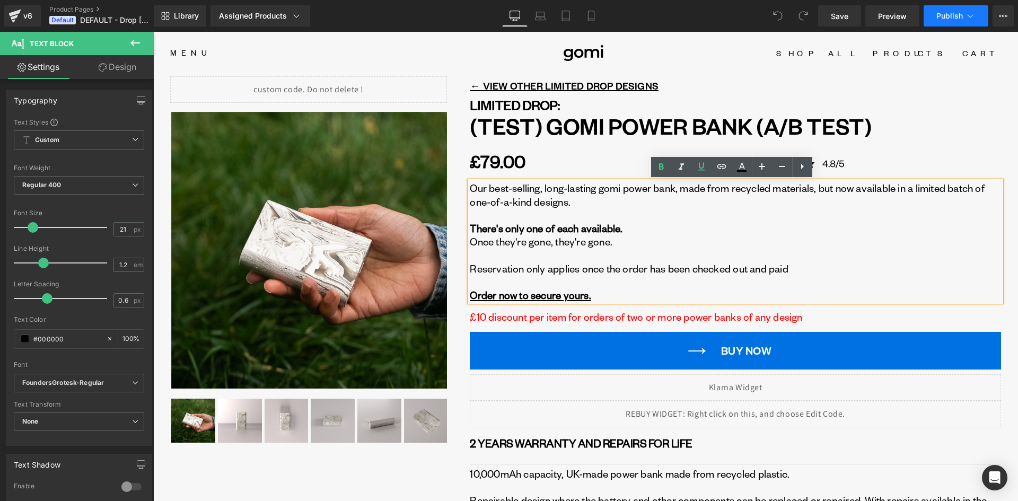
click at [956, 17] on span "Publish" at bounding box center [949, 16] width 27 height 8
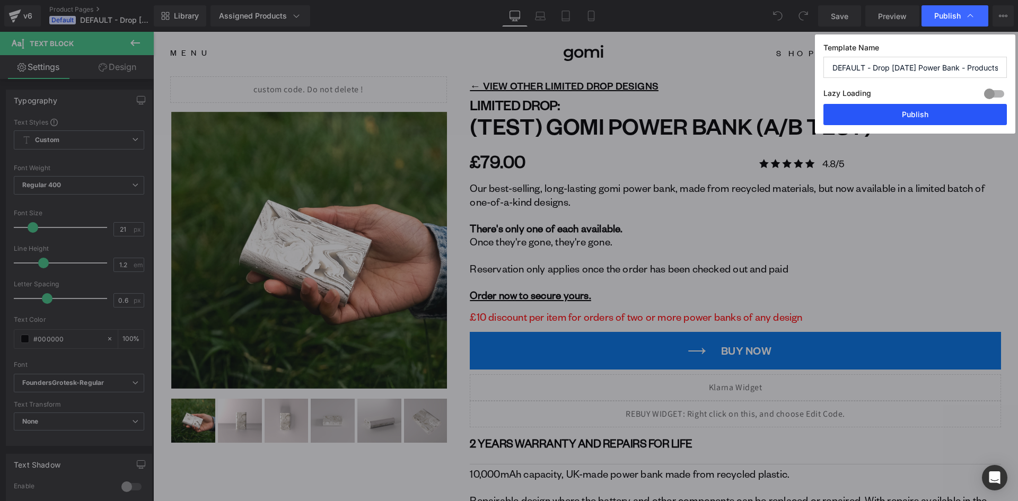
click at [921, 110] on button "Publish" at bounding box center [914, 114] width 183 height 21
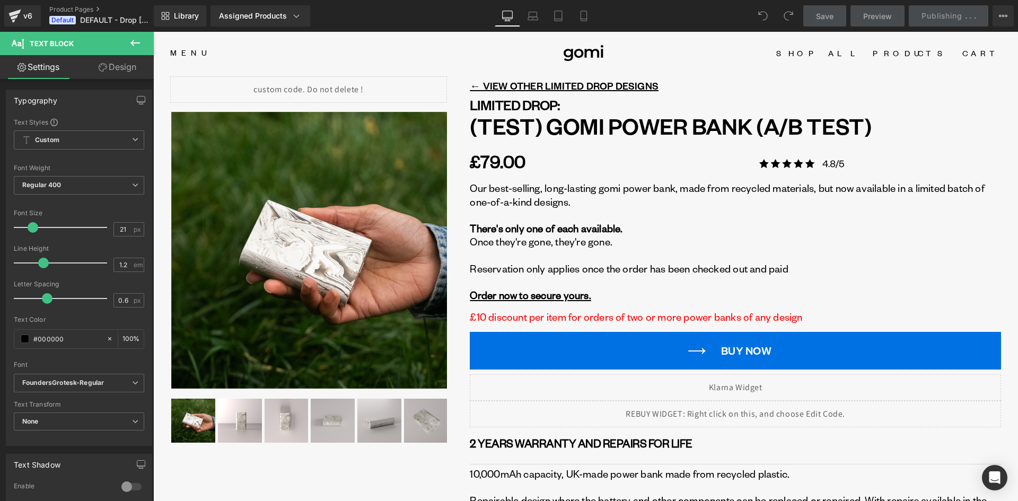
scroll to position [159, 0]
